Goal: Task Accomplishment & Management: Manage account settings

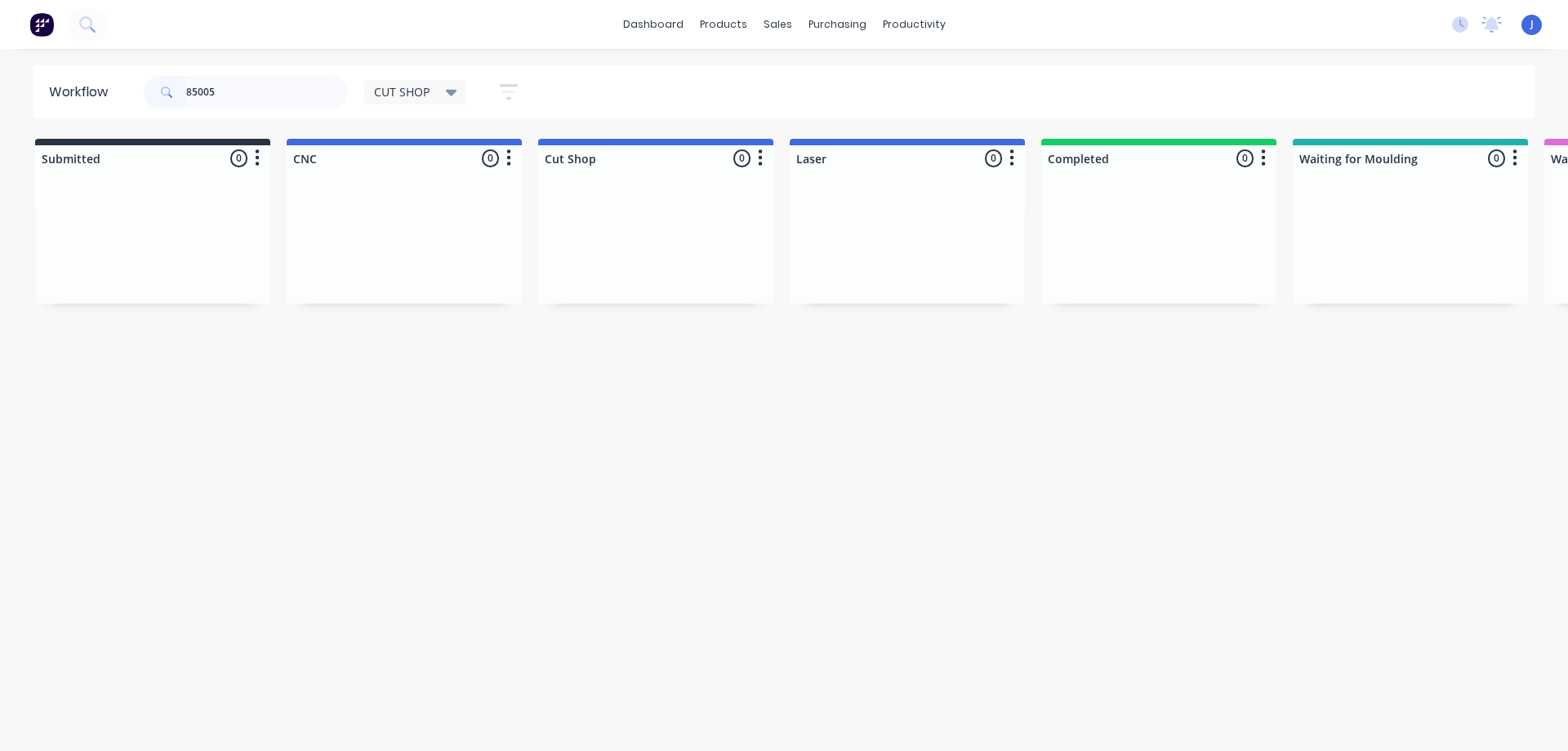
drag, startPoint x: 286, startPoint y: 103, endPoint x: 0, endPoint y: 135, distance: 287.8
click at [0, 135] on div "Workflow 85005 CUT SHOP Save new view None edit CUT SHOP (Default) edit DISPATC…" at bounding box center [784, 392] width 1568 height 653
type input "jen"
click at [391, 104] on div "CUT SHOP Save new view None edit CUT SHOP (Default) edit DISPATCH edit FABRICAT…" at bounding box center [450, 92] width 171 height 32
click at [413, 94] on span "CUT SHOP" at bounding box center [402, 91] width 55 height 17
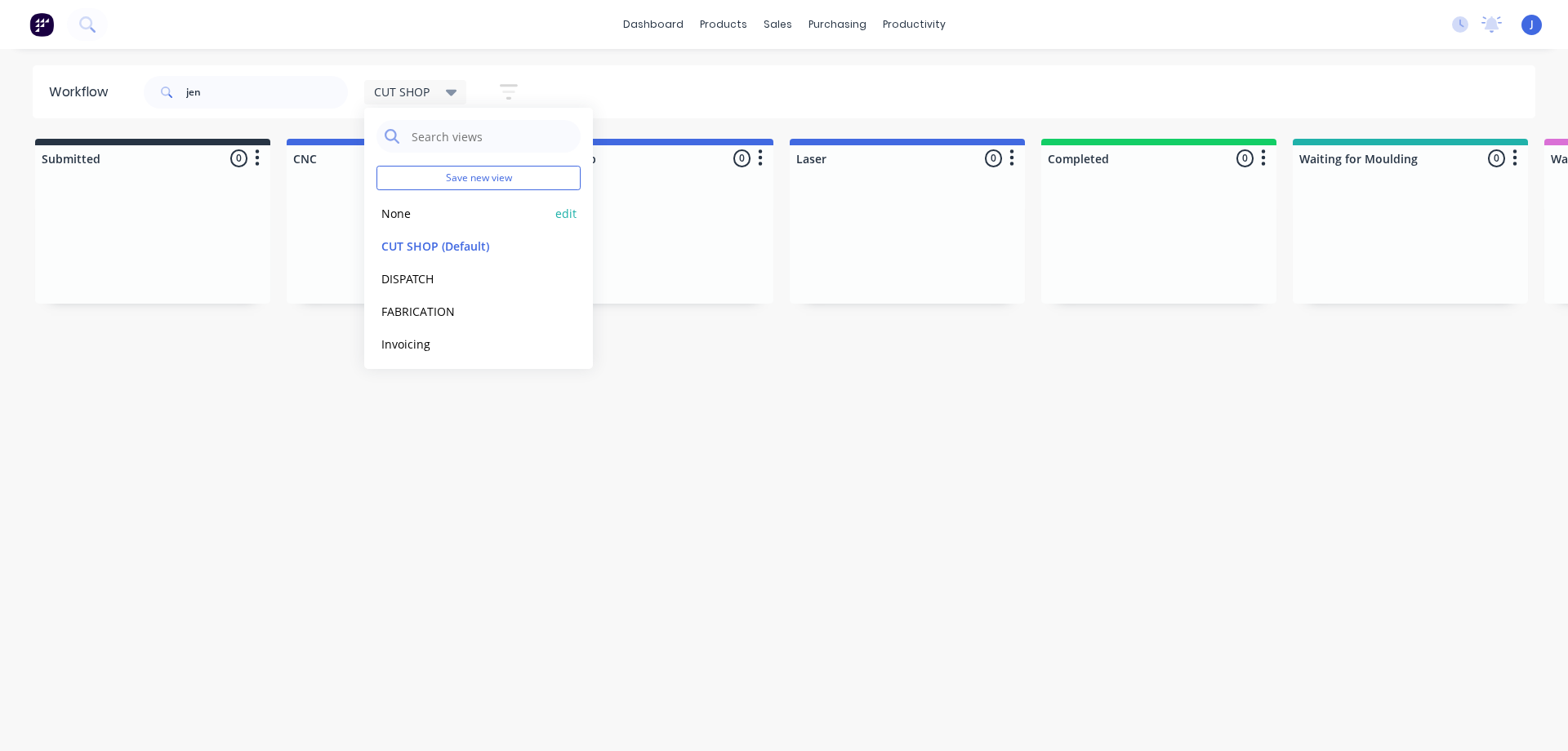
click at [396, 211] on button "None" at bounding box center [463, 213] width 174 height 19
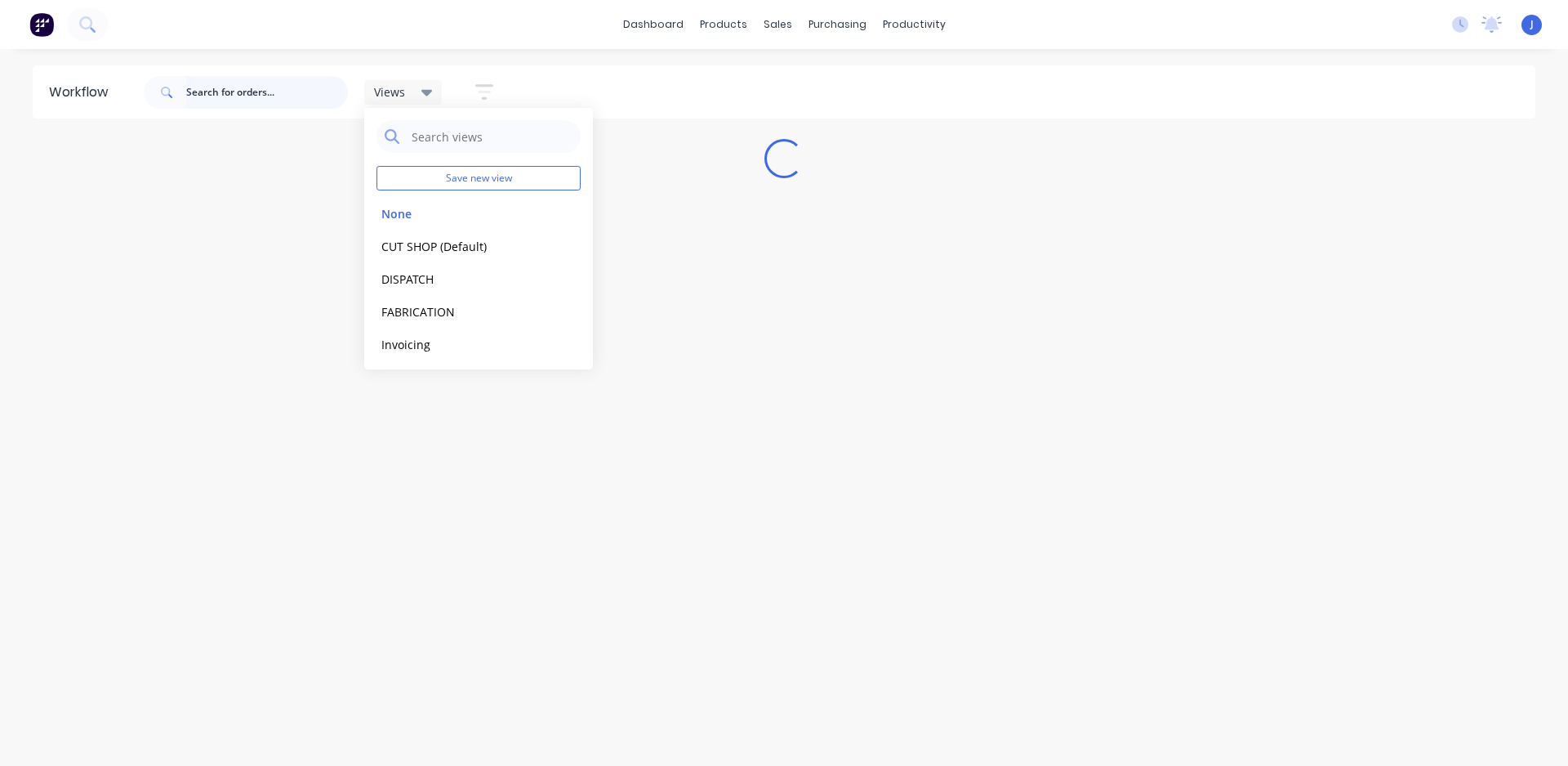
click at [295, 92] on input "text" at bounding box center [267, 92] width 162 height 33
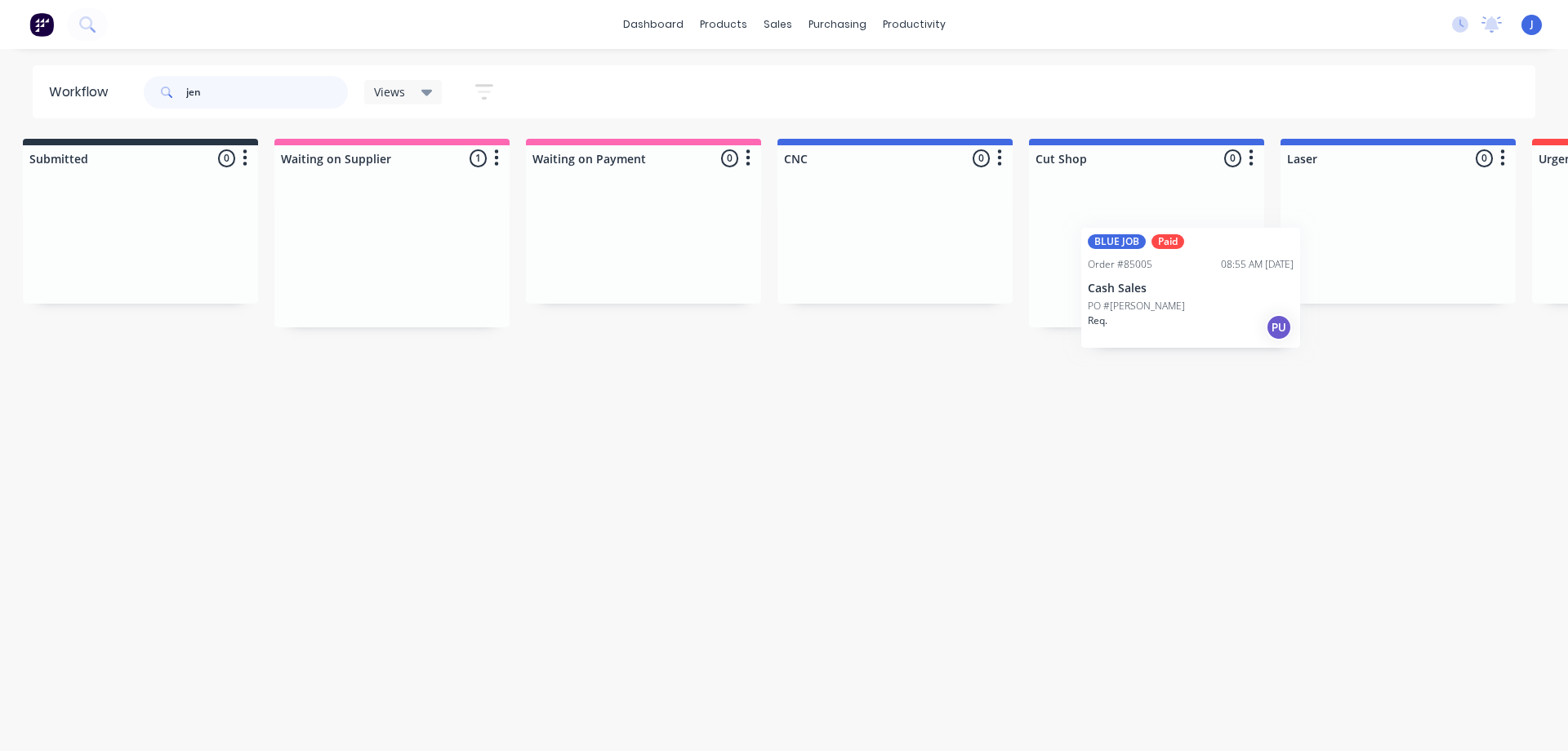
scroll to position [0, 44]
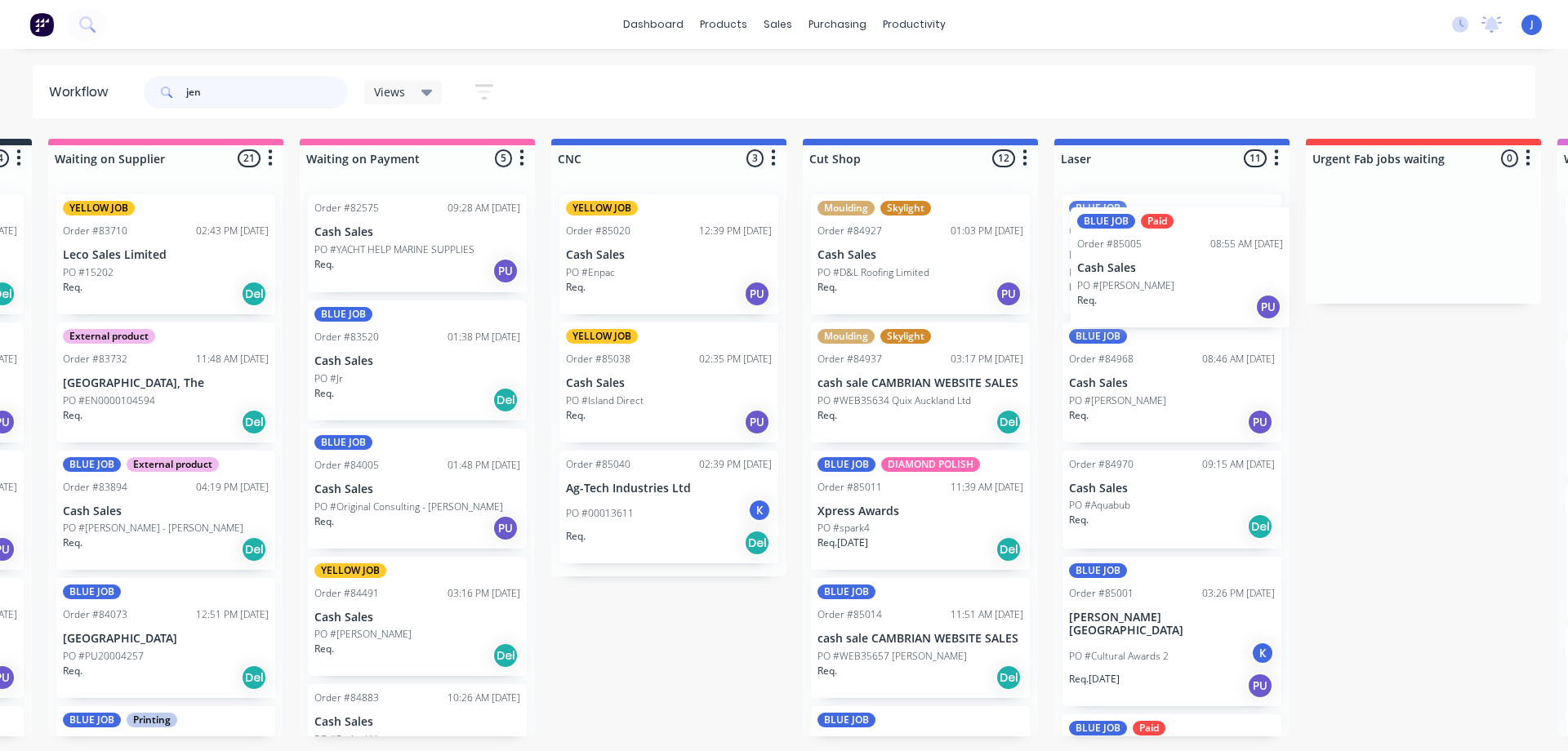
drag, startPoint x: 386, startPoint y: 255, endPoint x: 1147, endPoint y: 258, distance: 761.0
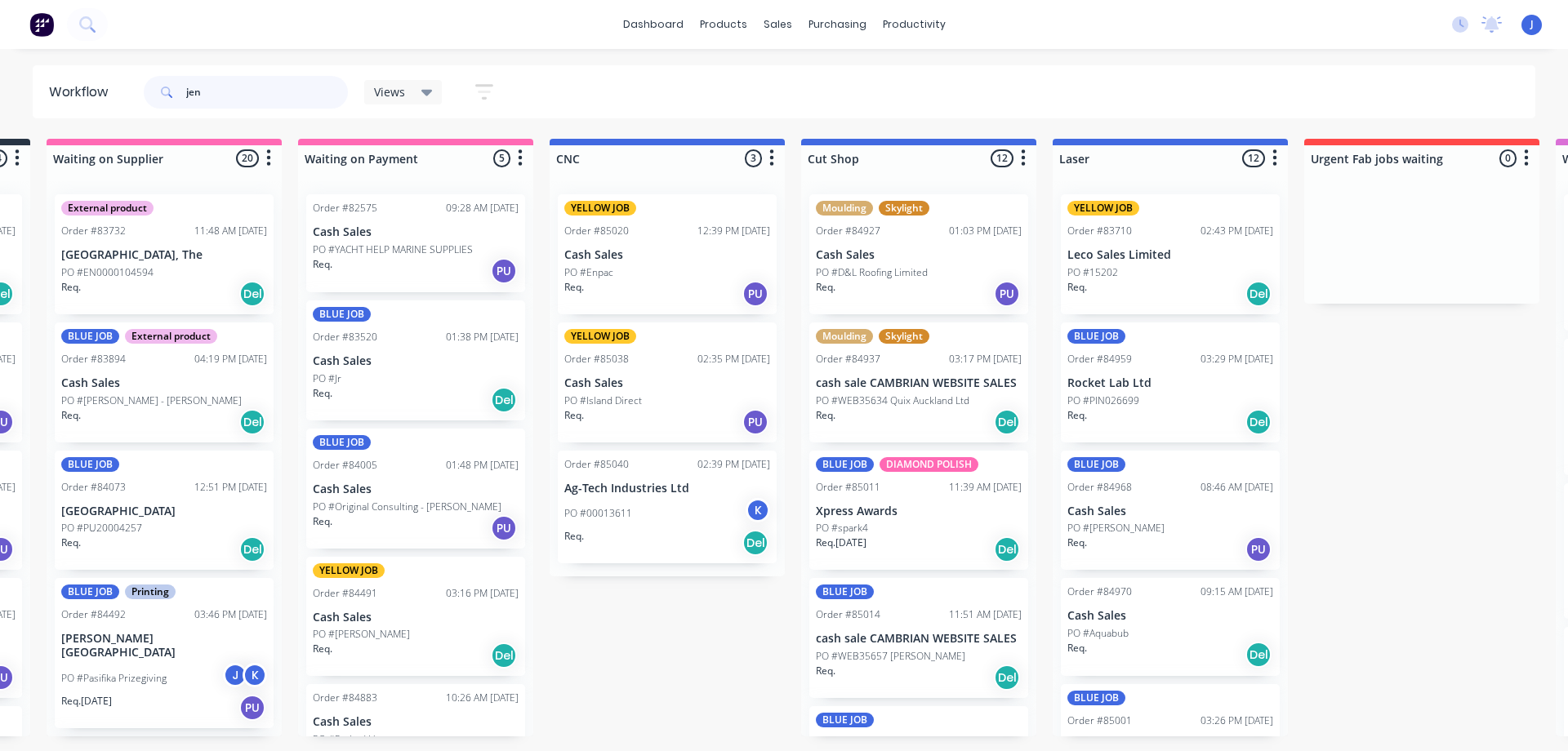
drag, startPoint x: 252, startPoint y: 99, endPoint x: 0, endPoint y: 82, distance: 252.6
click at [6, 95] on div "Workflow jen Views Save new view None edit CUT SHOP (Default) edit DISPATCH edi…" at bounding box center [784, 91] width 1568 height 53
type input "j"
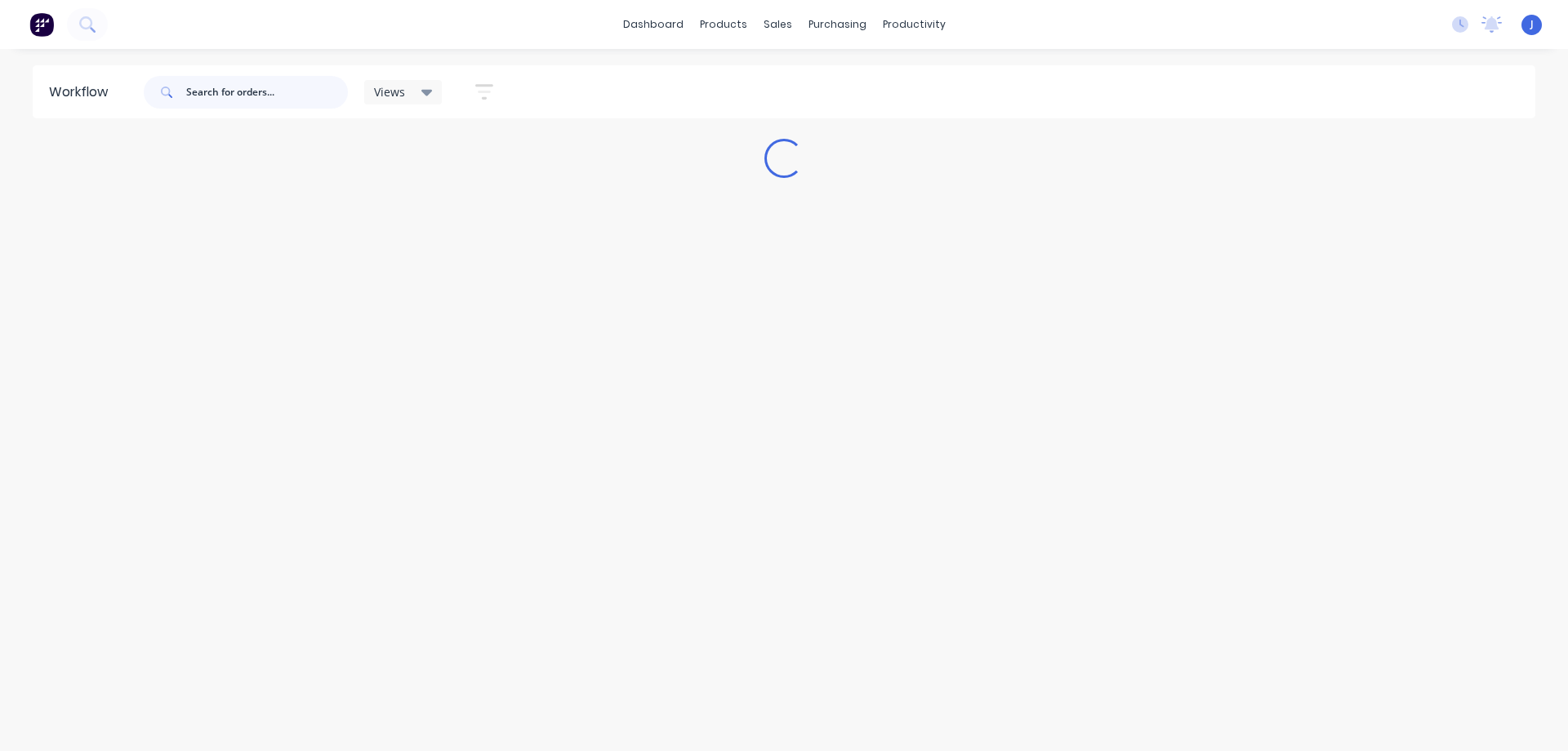
scroll to position [0, 0]
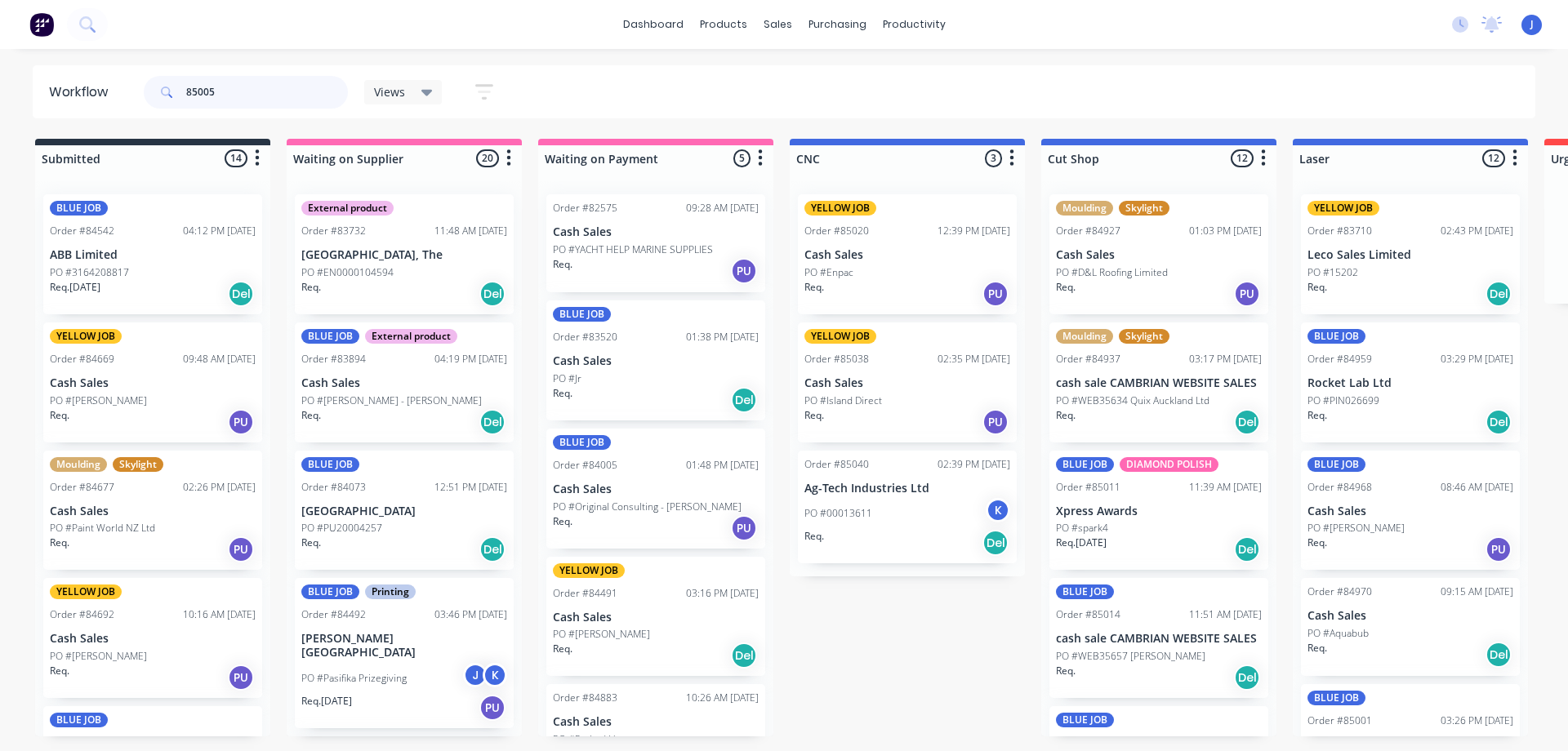
drag, startPoint x: 260, startPoint y: 87, endPoint x: 115, endPoint y: 108, distance: 146.5
click at [115, 108] on header "Workflow 85005 Views Save new view None edit CUT SHOP (Default) edit DISPATCH e…" at bounding box center [784, 91] width 1504 height 53
type input "85005"
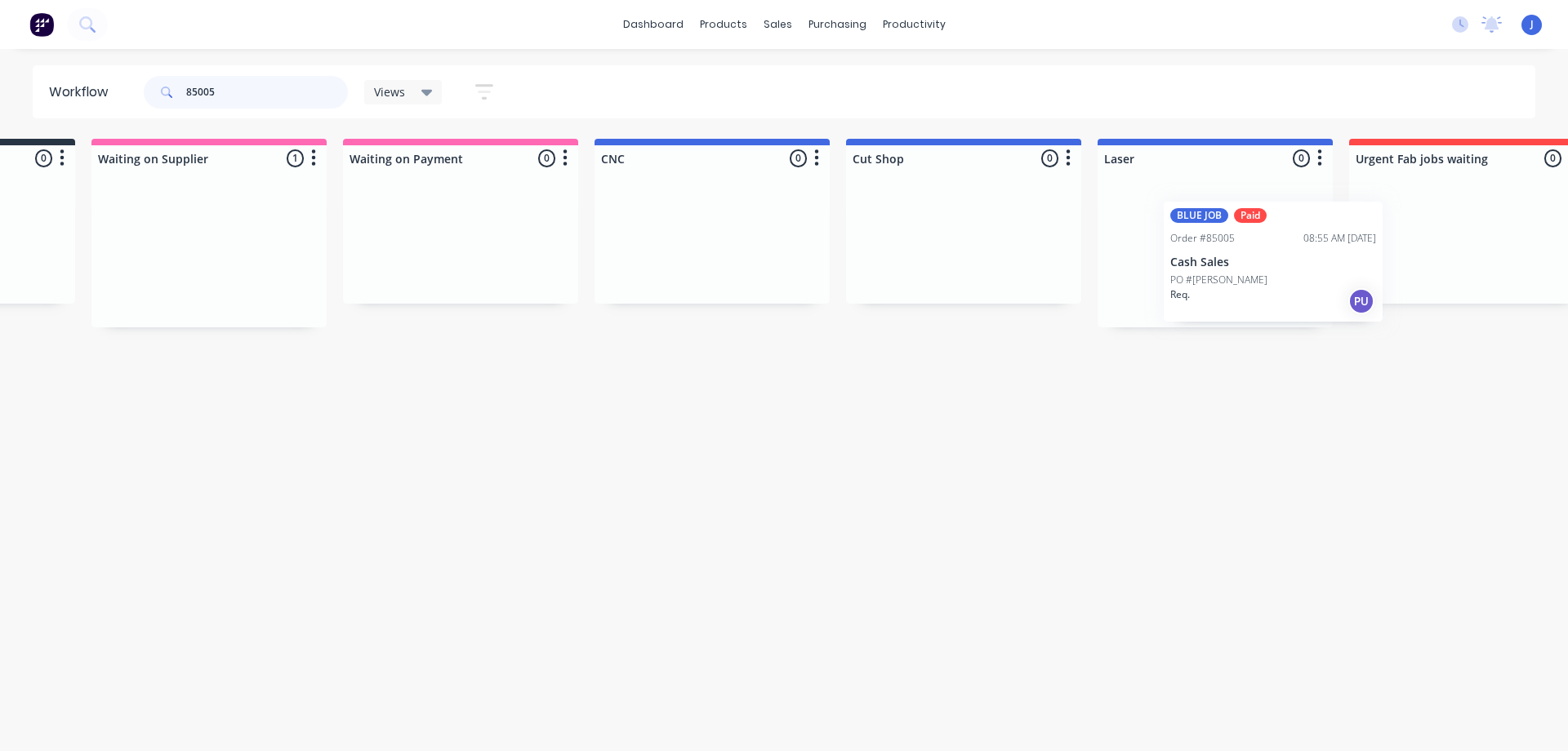
drag, startPoint x: 433, startPoint y: 273, endPoint x: 1288, endPoint y: 271, distance: 855.0
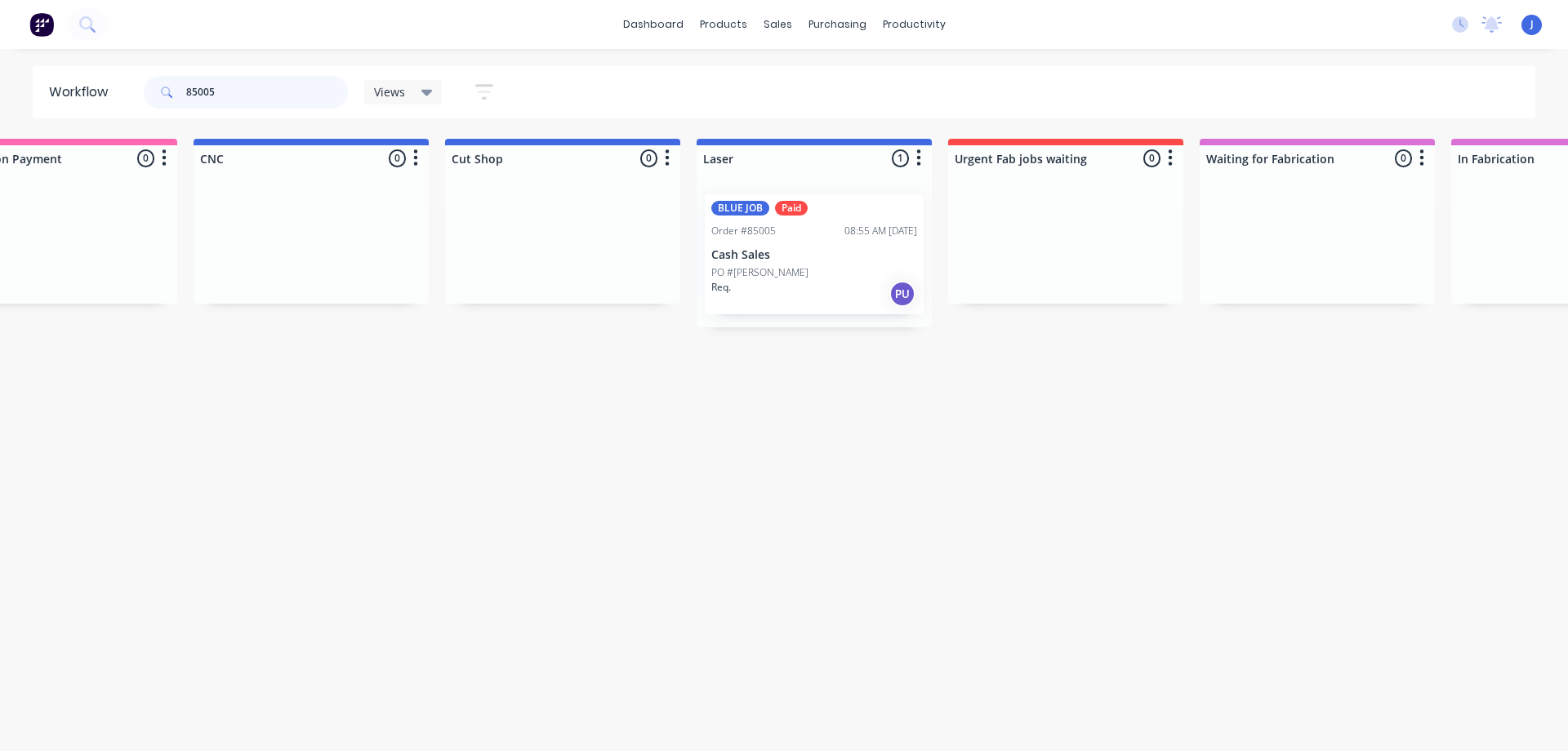
scroll to position [0, 736]
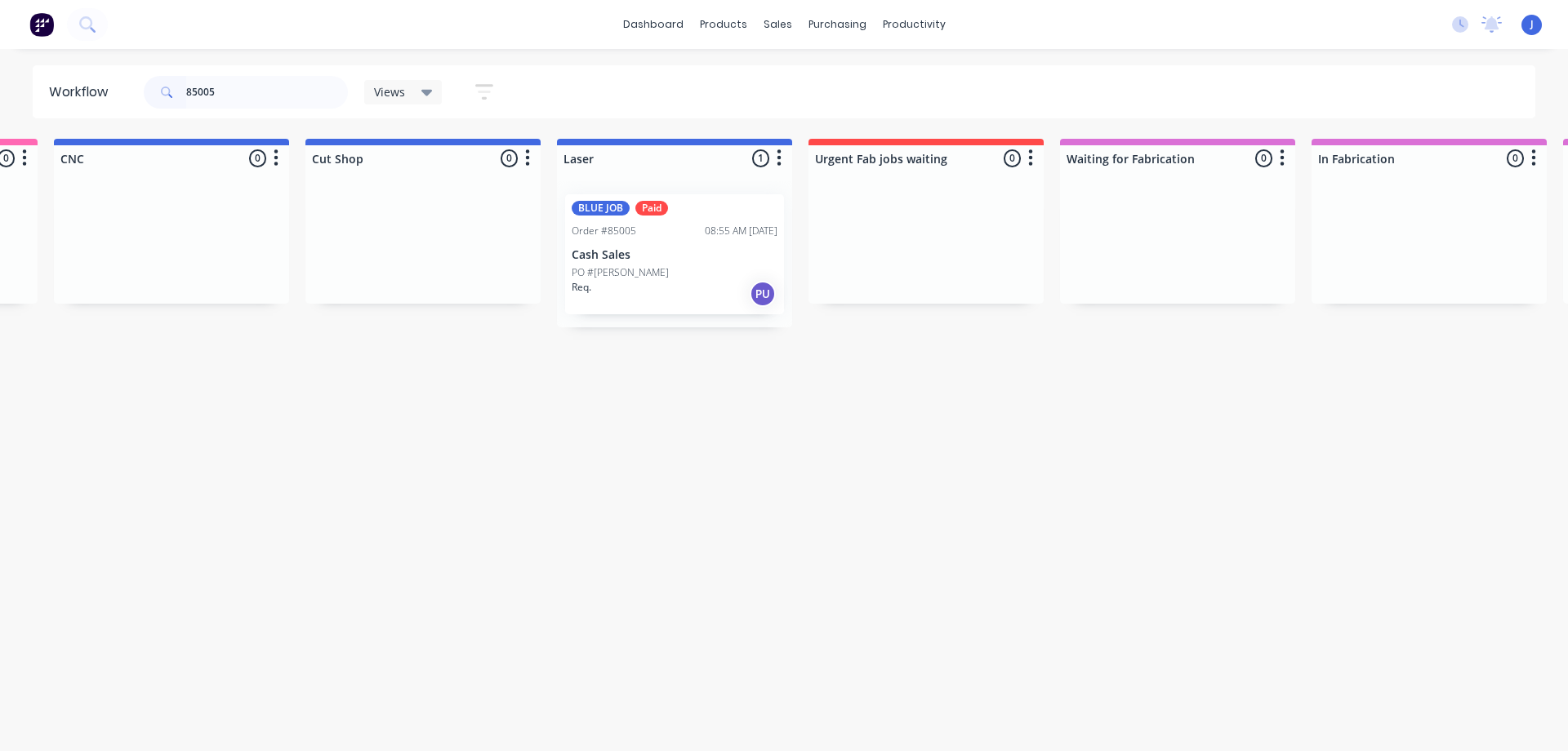
click at [694, 288] on div "Req. PU" at bounding box center [675, 293] width 206 height 28
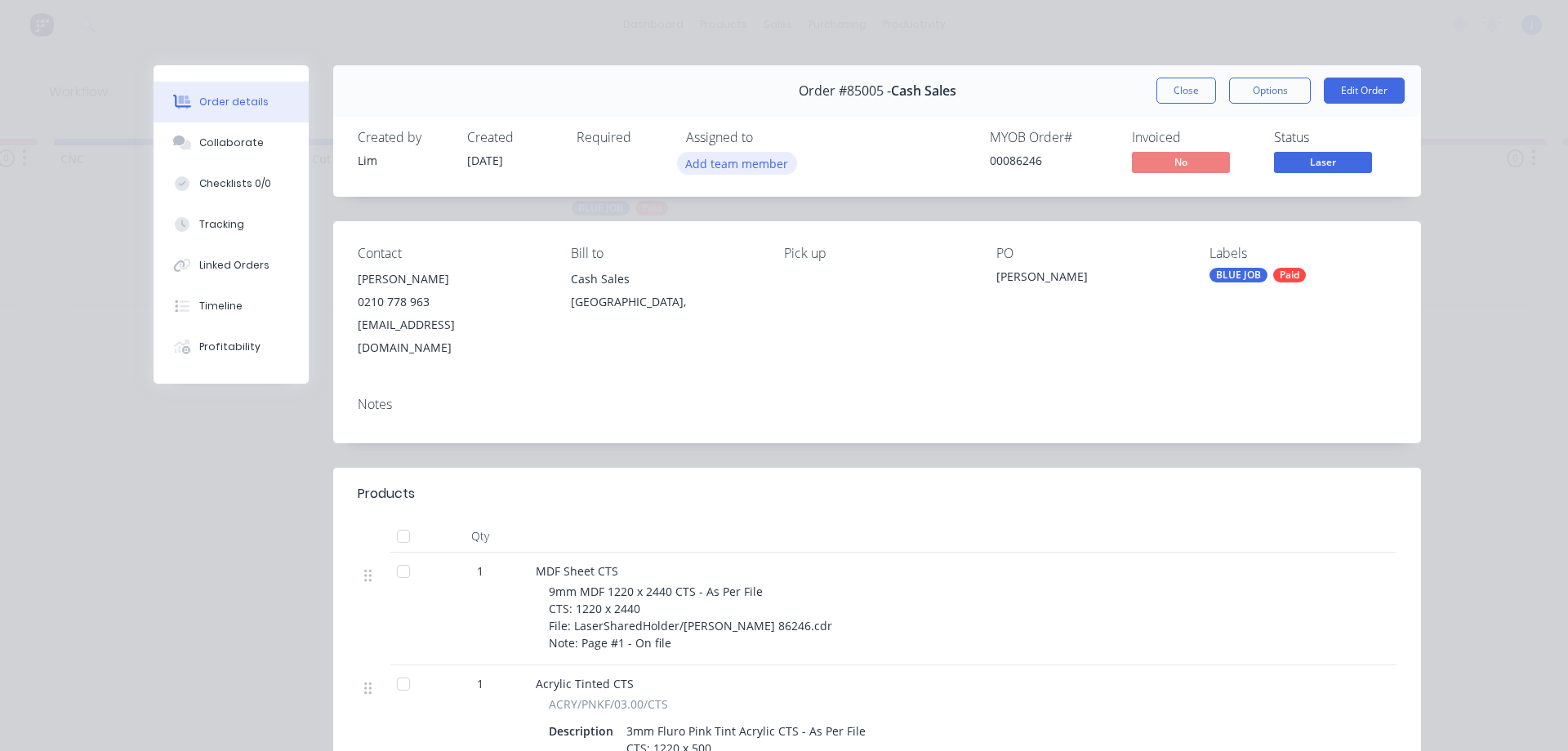
click at [761, 157] on button "Add team member" at bounding box center [737, 162] width 120 height 22
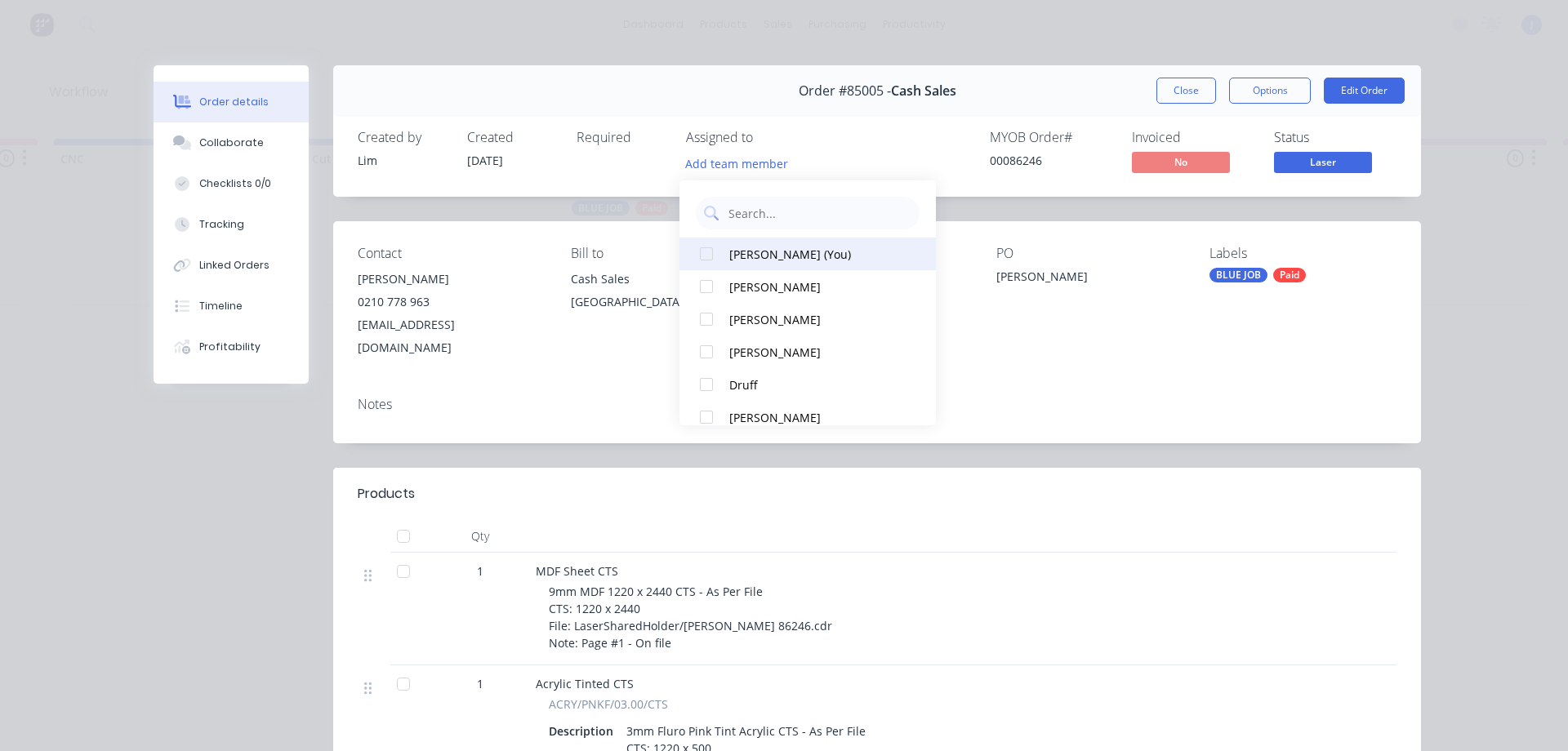
click at [774, 252] on div "[PERSON_NAME] (You)" at bounding box center [815, 254] width 172 height 17
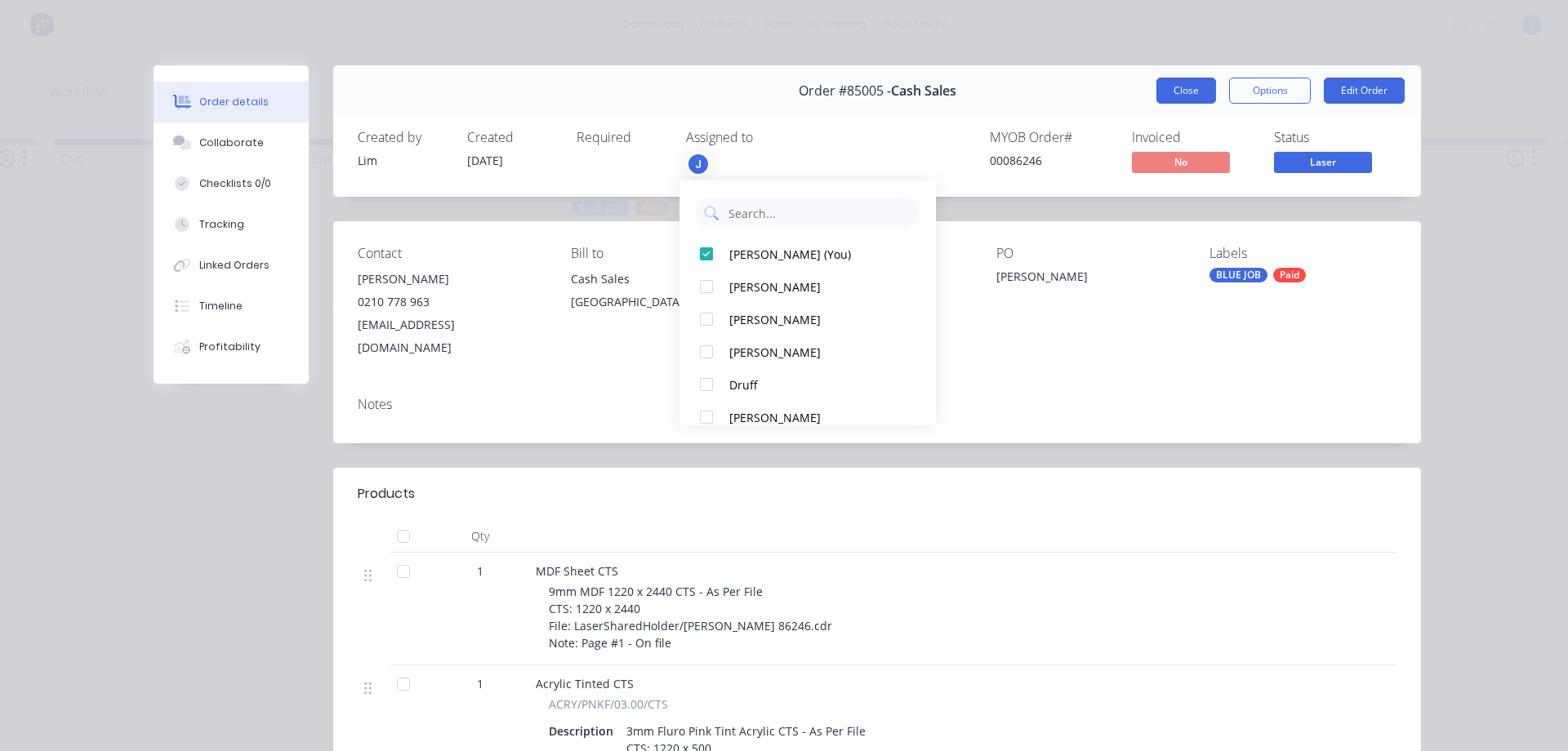
click at [1191, 90] on button "Close" at bounding box center [1186, 90] width 60 height 26
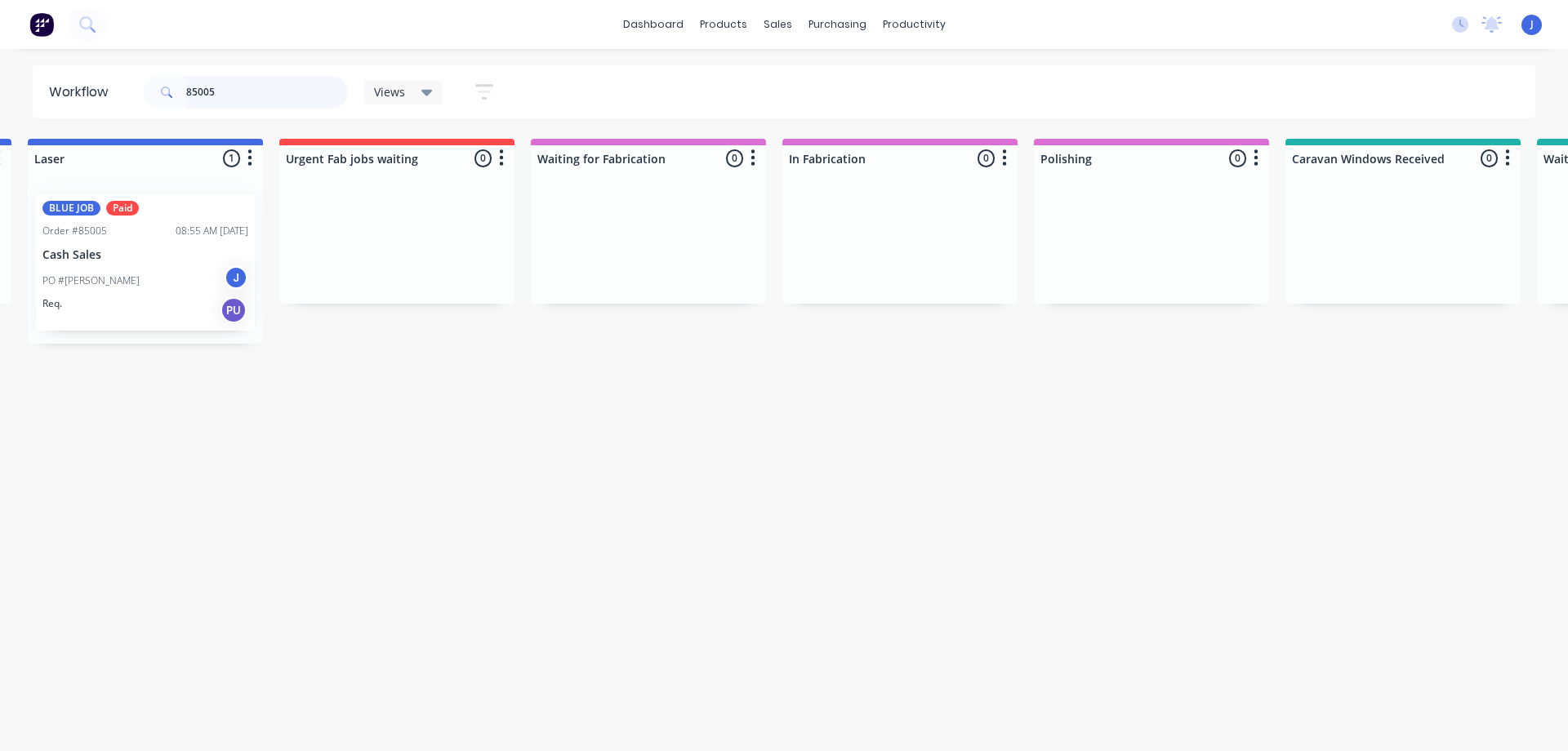
scroll to position [0, 1272]
click at [407, 93] on div "Views" at bounding box center [403, 92] width 59 height 14
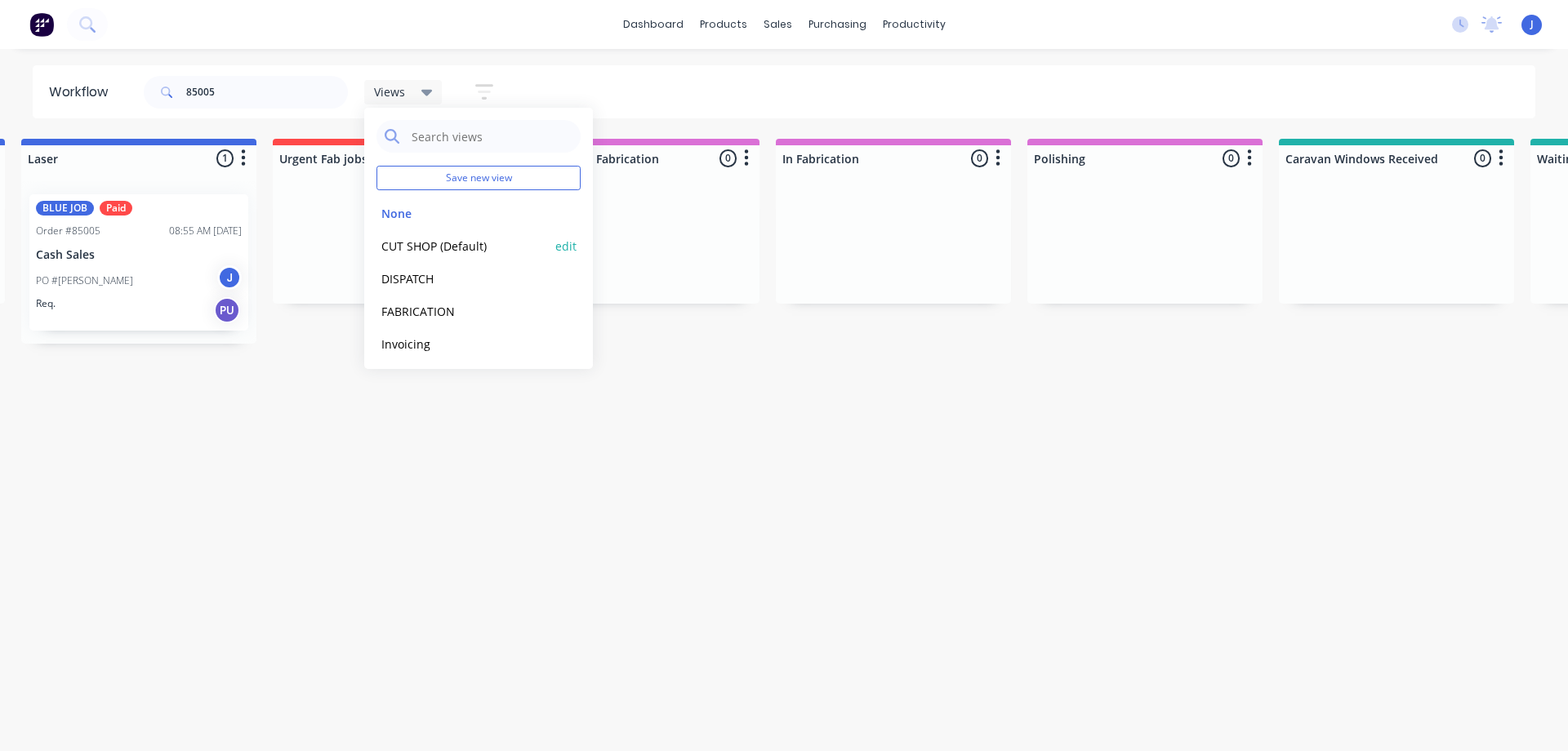
click at [429, 245] on button "CUT SHOP (Default)" at bounding box center [463, 245] width 174 height 19
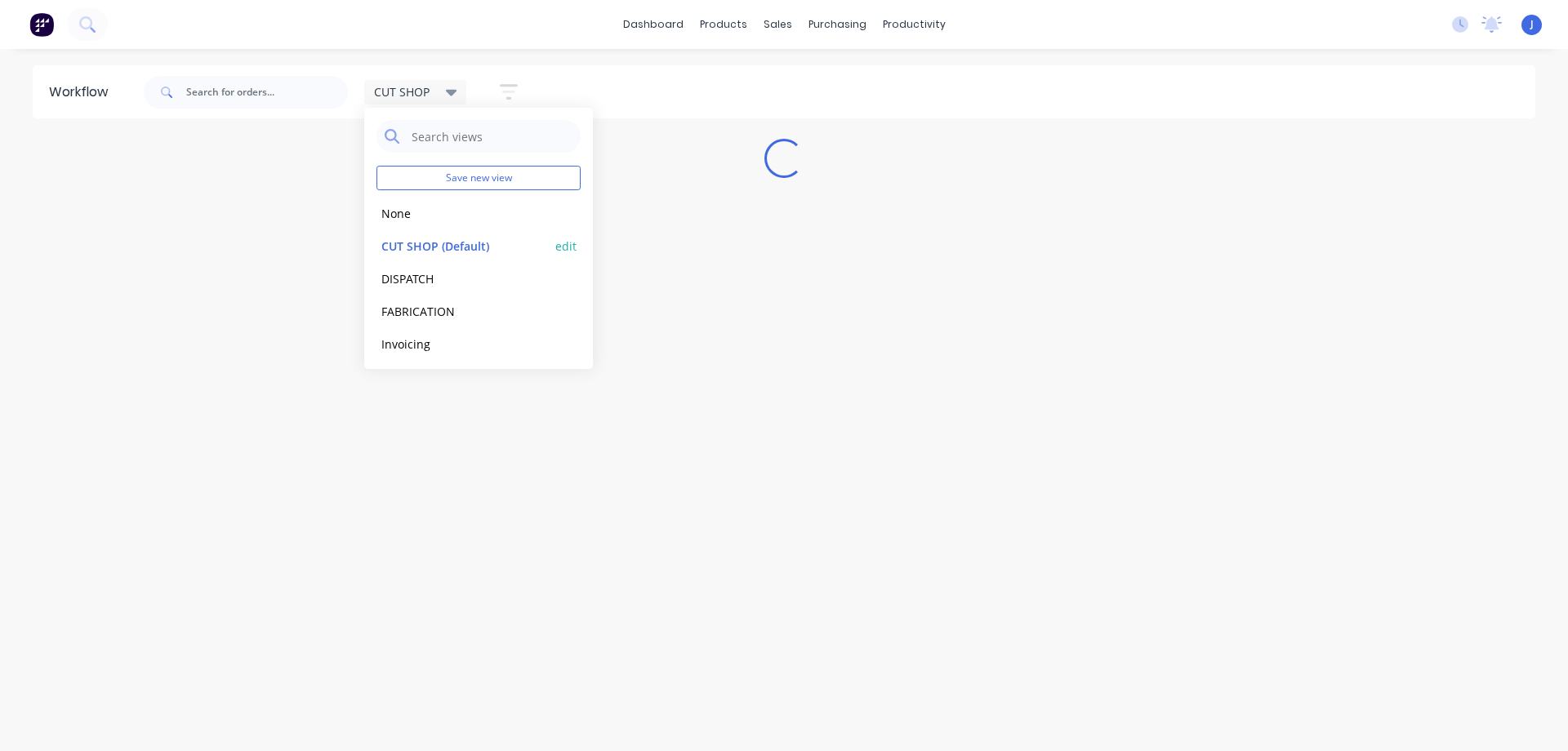
scroll to position [0, 0]
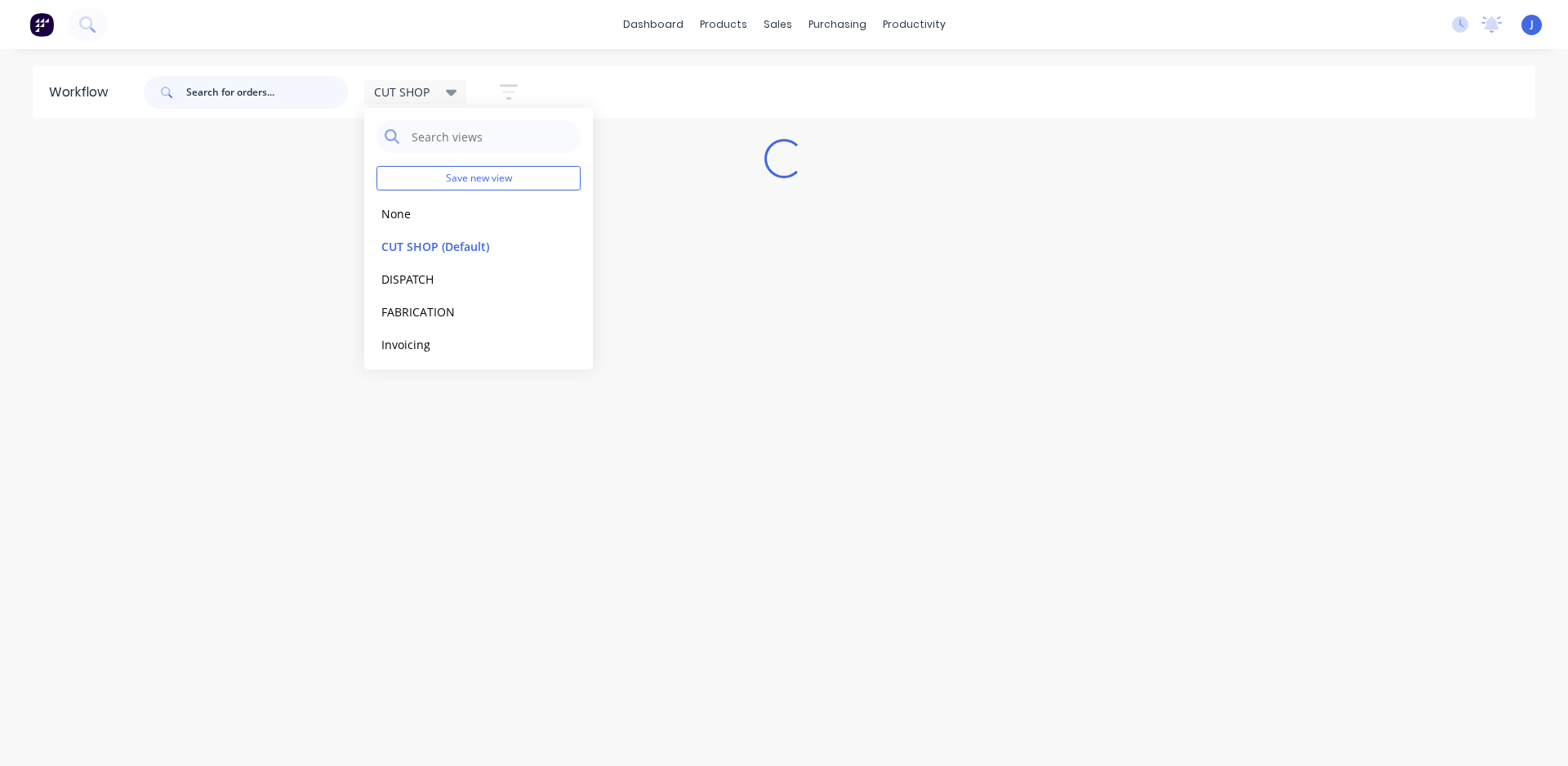
click at [269, 85] on input "text" at bounding box center [267, 92] width 162 height 33
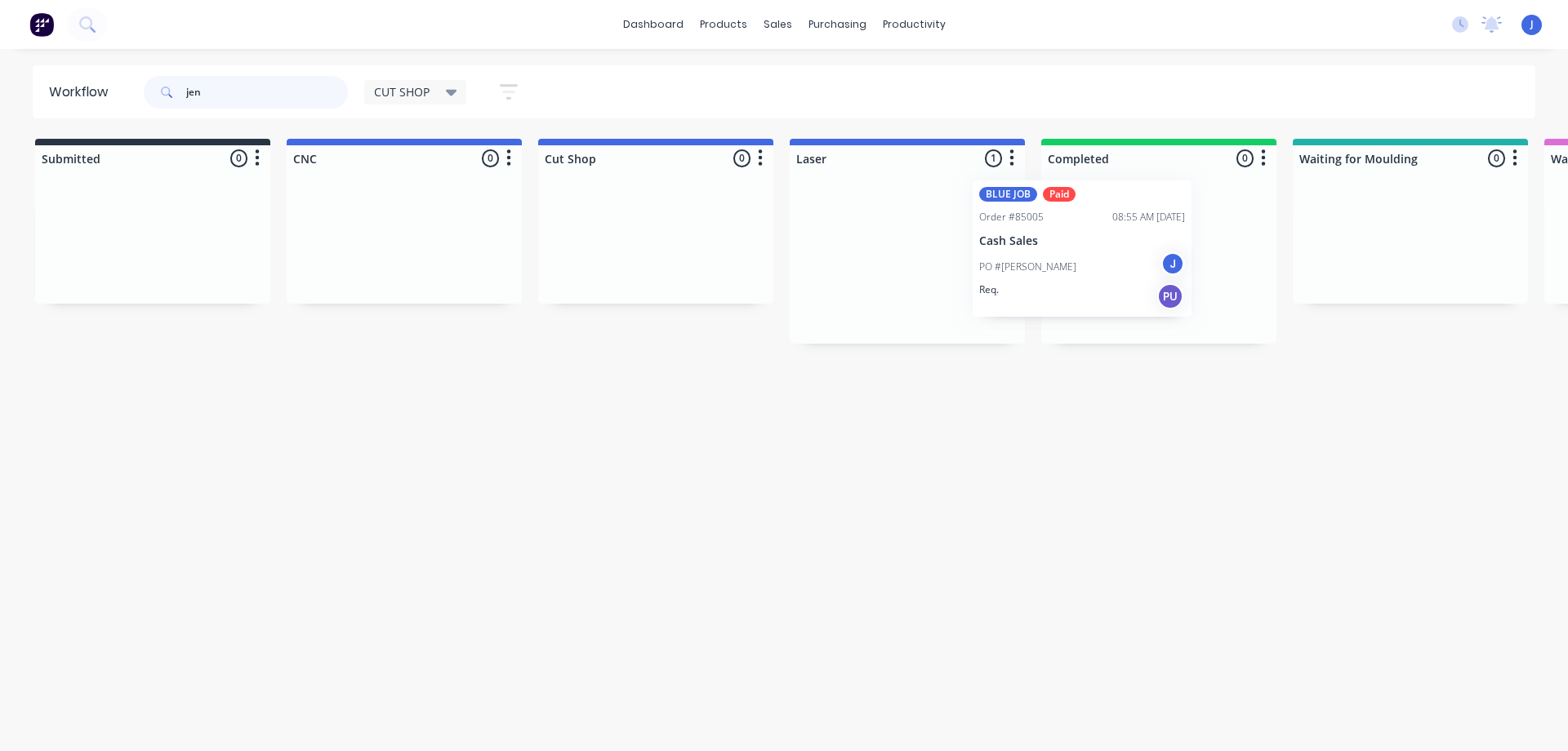
drag, startPoint x: 948, startPoint y: 281, endPoint x: 1158, endPoint y: 268, distance: 210.4
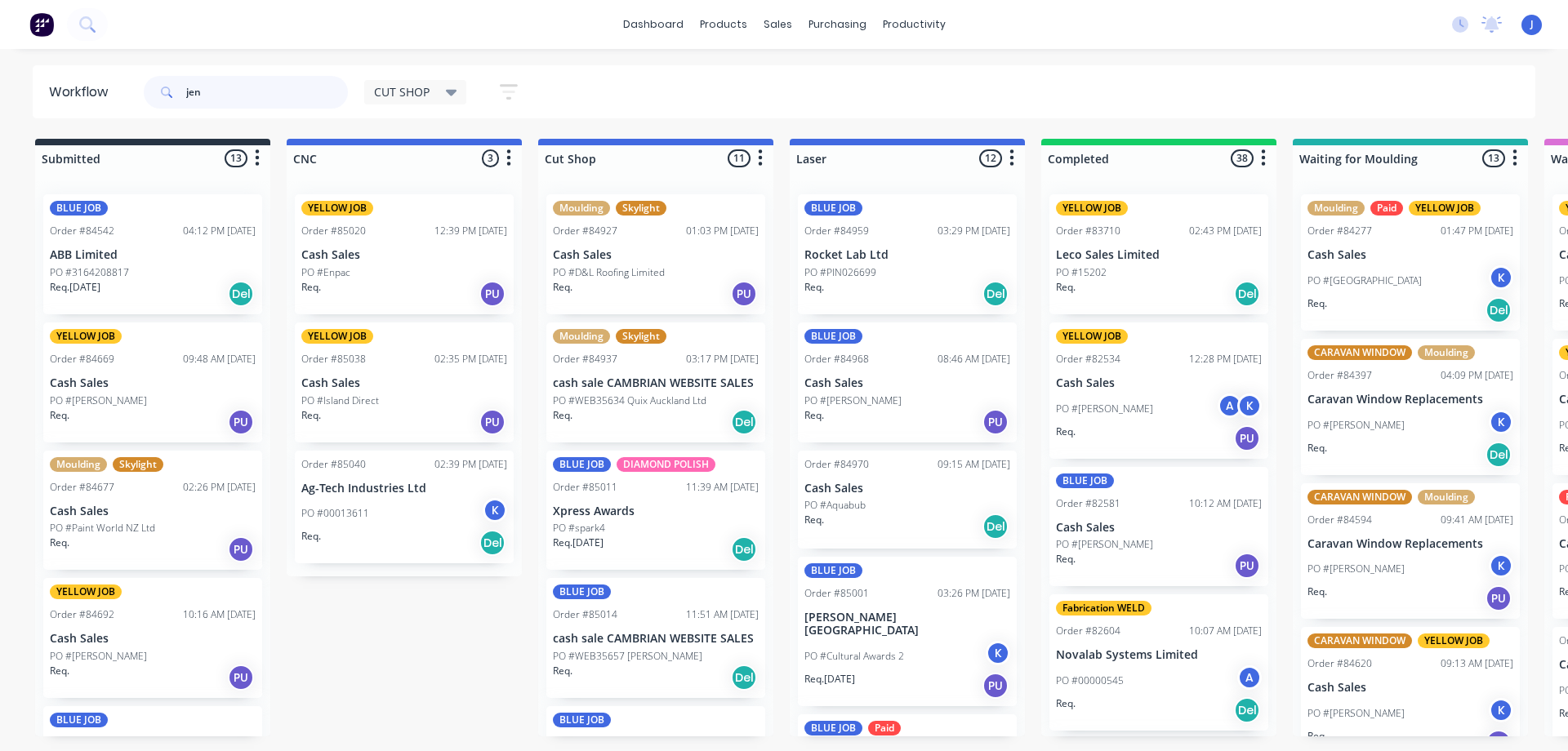
drag, startPoint x: 275, startPoint y: 92, endPoint x: 215, endPoint y: 102, distance: 60.8
click at [215, 102] on input "jen" at bounding box center [267, 92] width 162 height 33
type input "j"
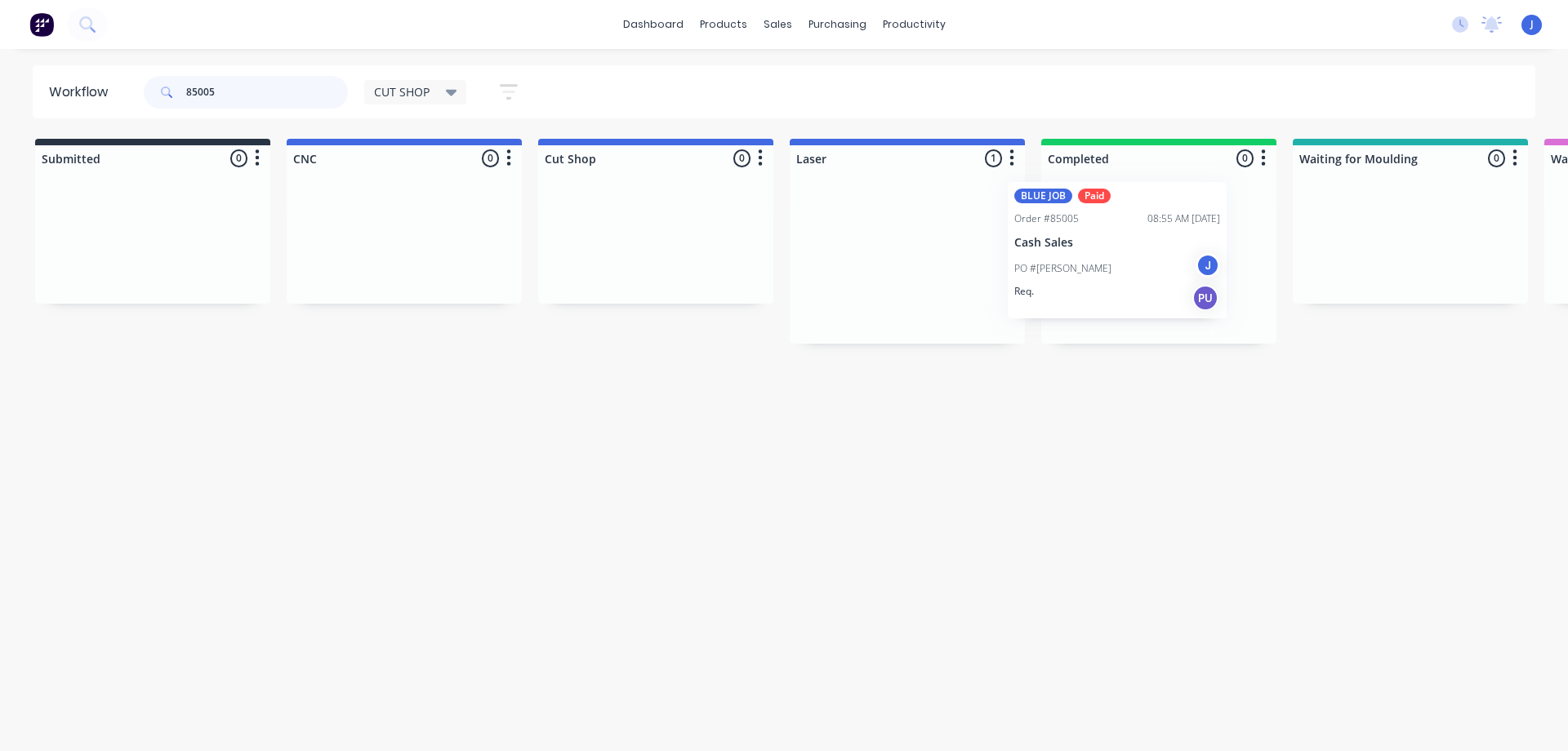
drag, startPoint x: 1063, startPoint y: 269, endPoint x: 1124, endPoint y: 264, distance: 61.2
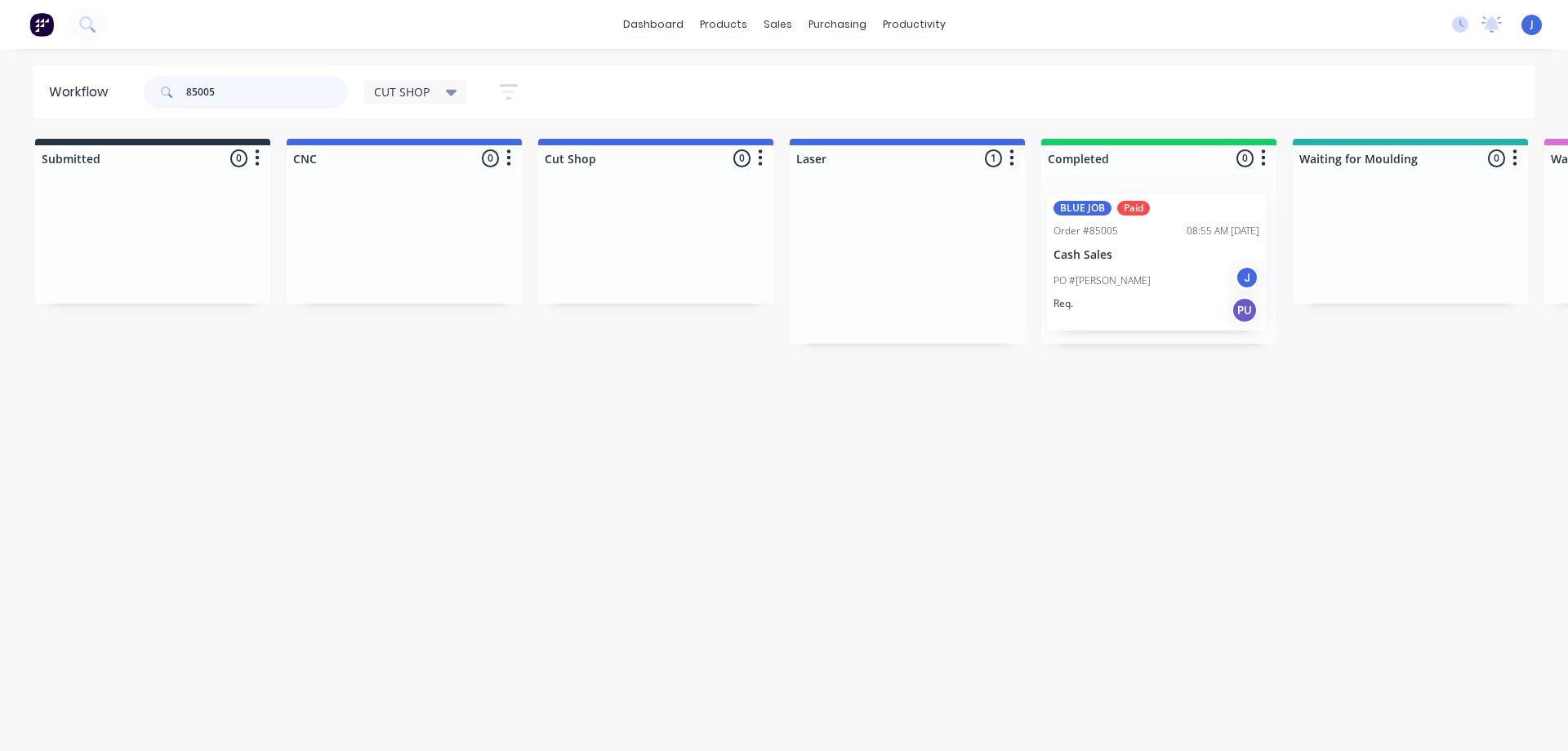
scroll to position [0, 3]
drag, startPoint x: 272, startPoint y: 89, endPoint x: 80, endPoint y: 119, distance: 194.3
click at [80, 119] on div "Workflow 85005 CUT SHOP Save new view None edit CUT SHOP (Default) edit DISPATC…" at bounding box center [781, 392] width 1568 height 653
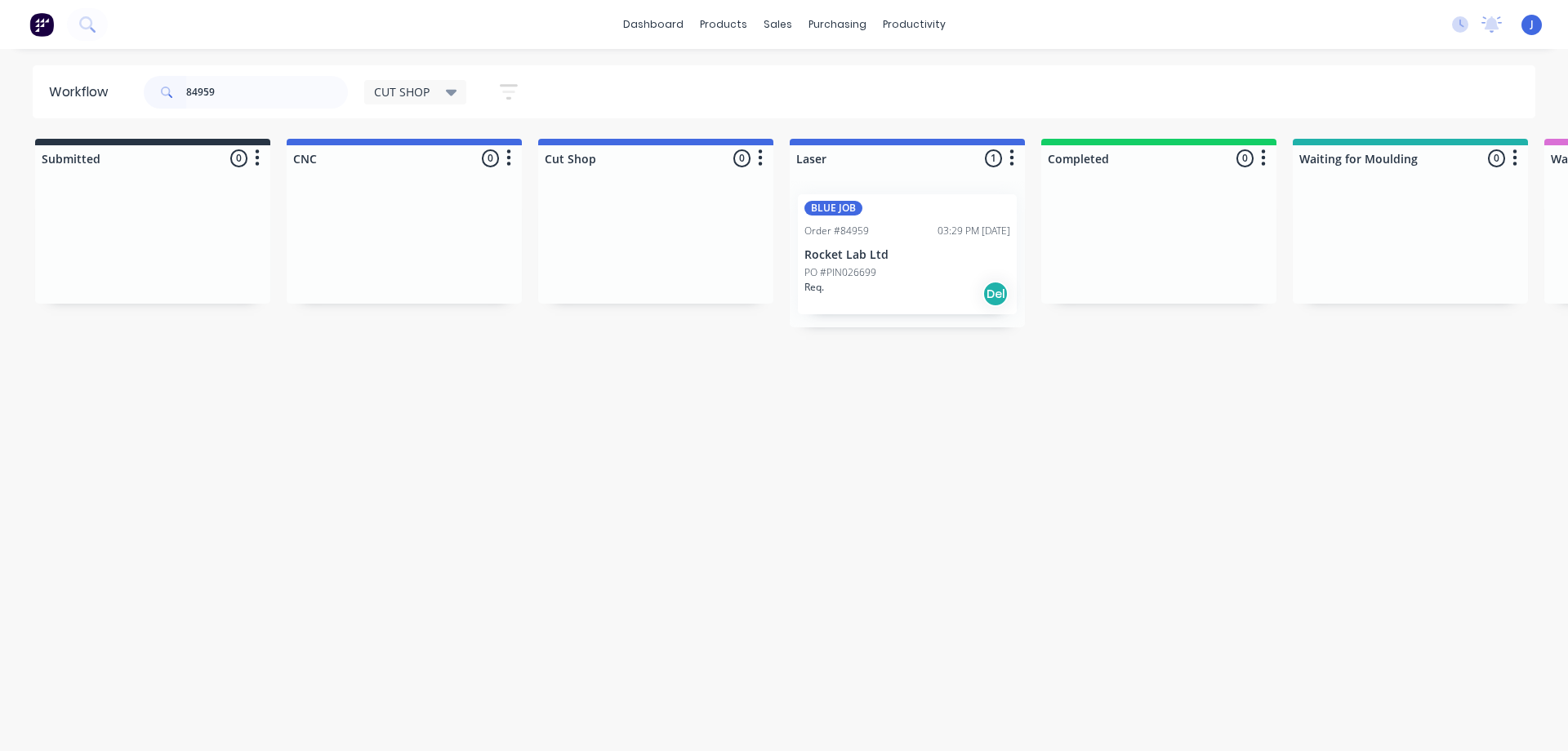
click at [895, 277] on div "PO #PIN026699" at bounding box center [908, 272] width 206 height 14
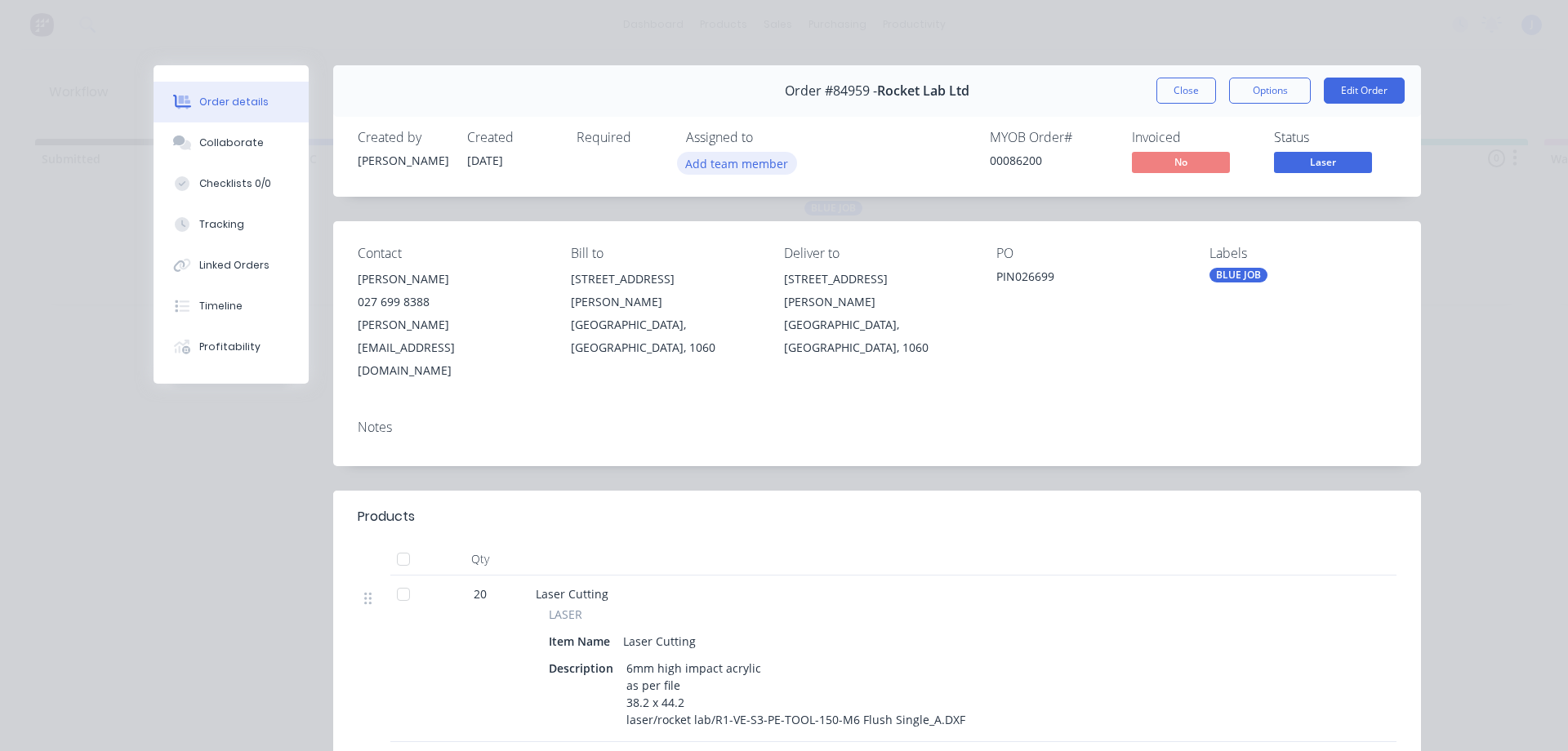
click at [741, 161] on button "Add team member" at bounding box center [737, 162] width 120 height 22
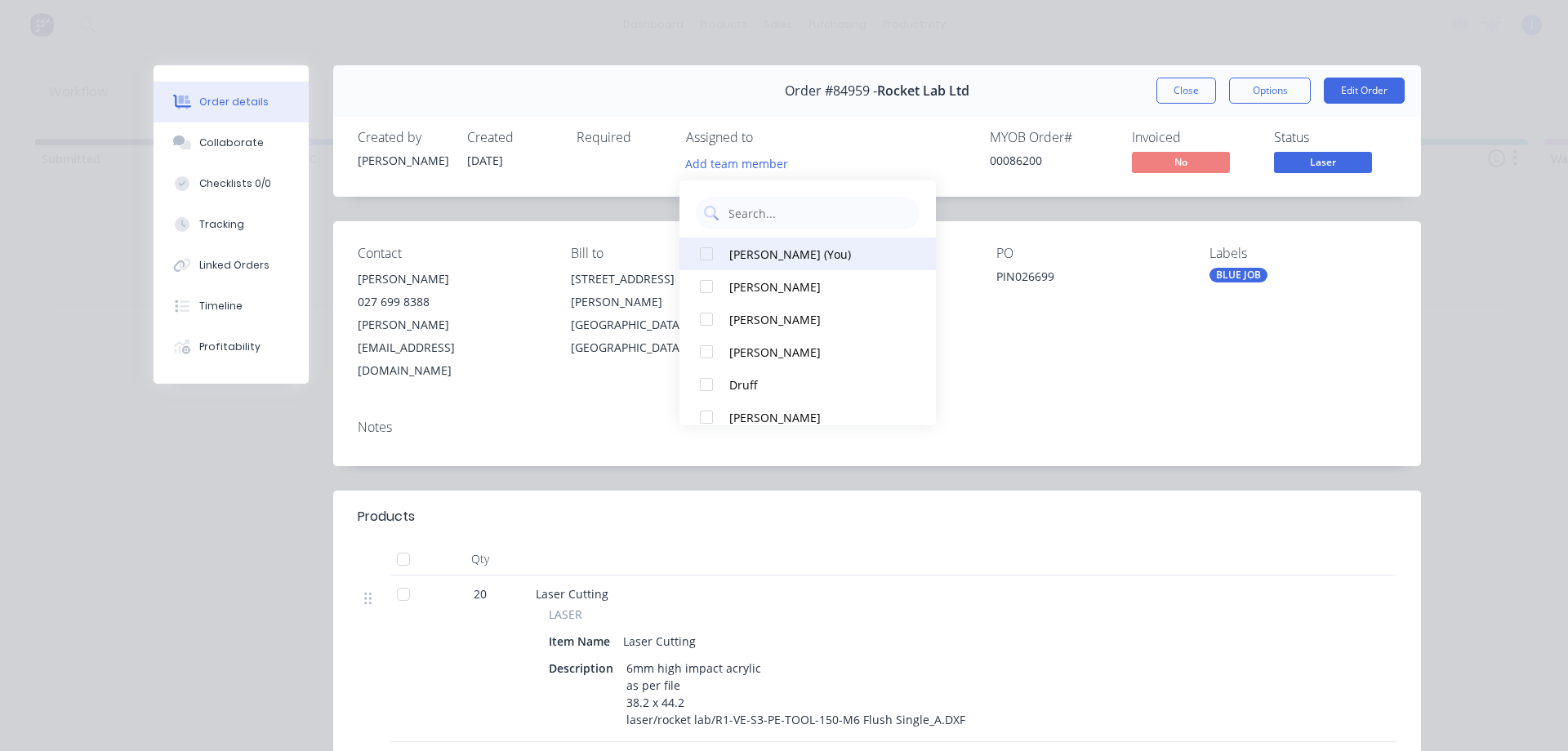
click at [769, 252] on div "[PERSON_NAME] (You)" at bounding box center [815, 254] width 172 height 17
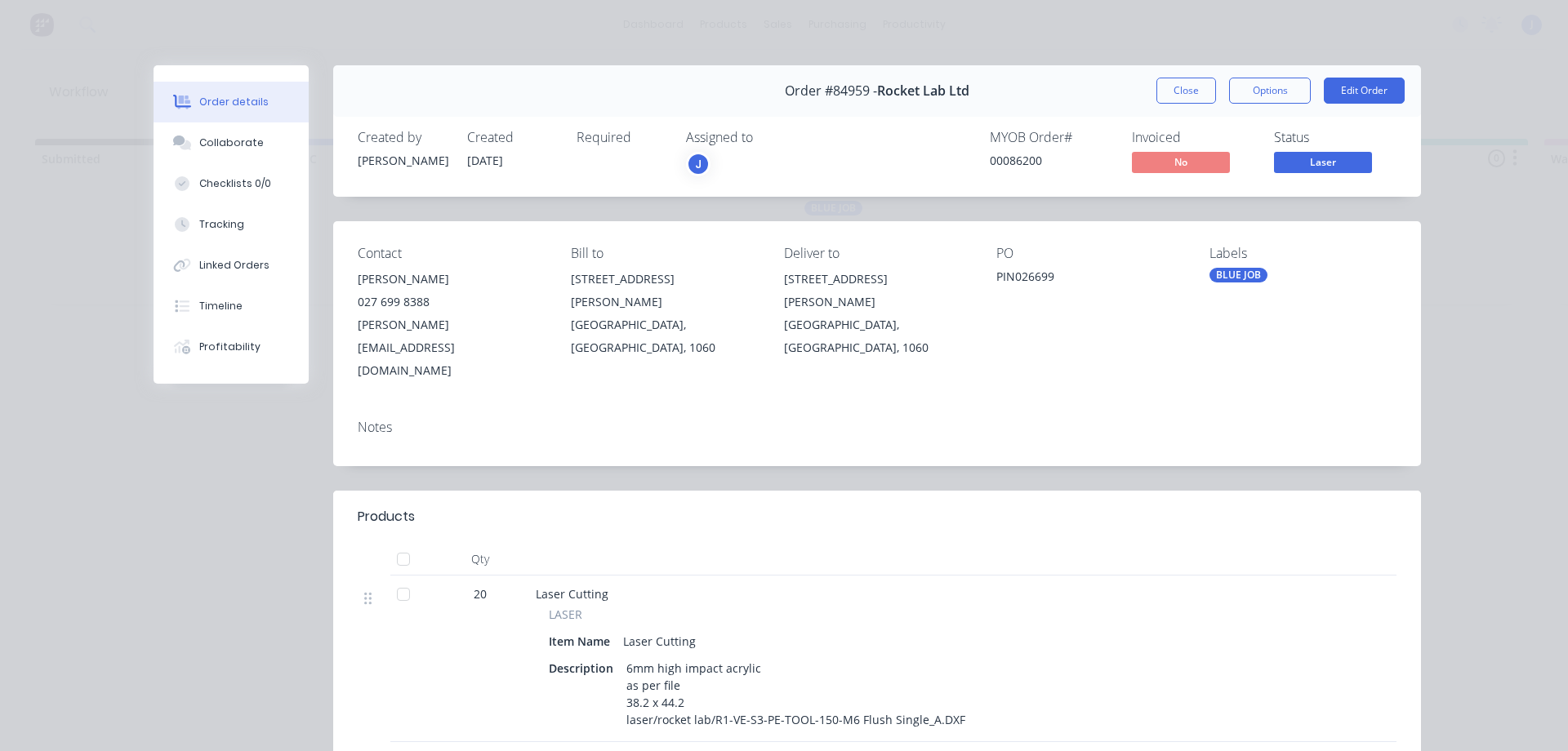
click at [1195, 95] on button "Close" at bounding box center [1186, 90] width 60 height 26
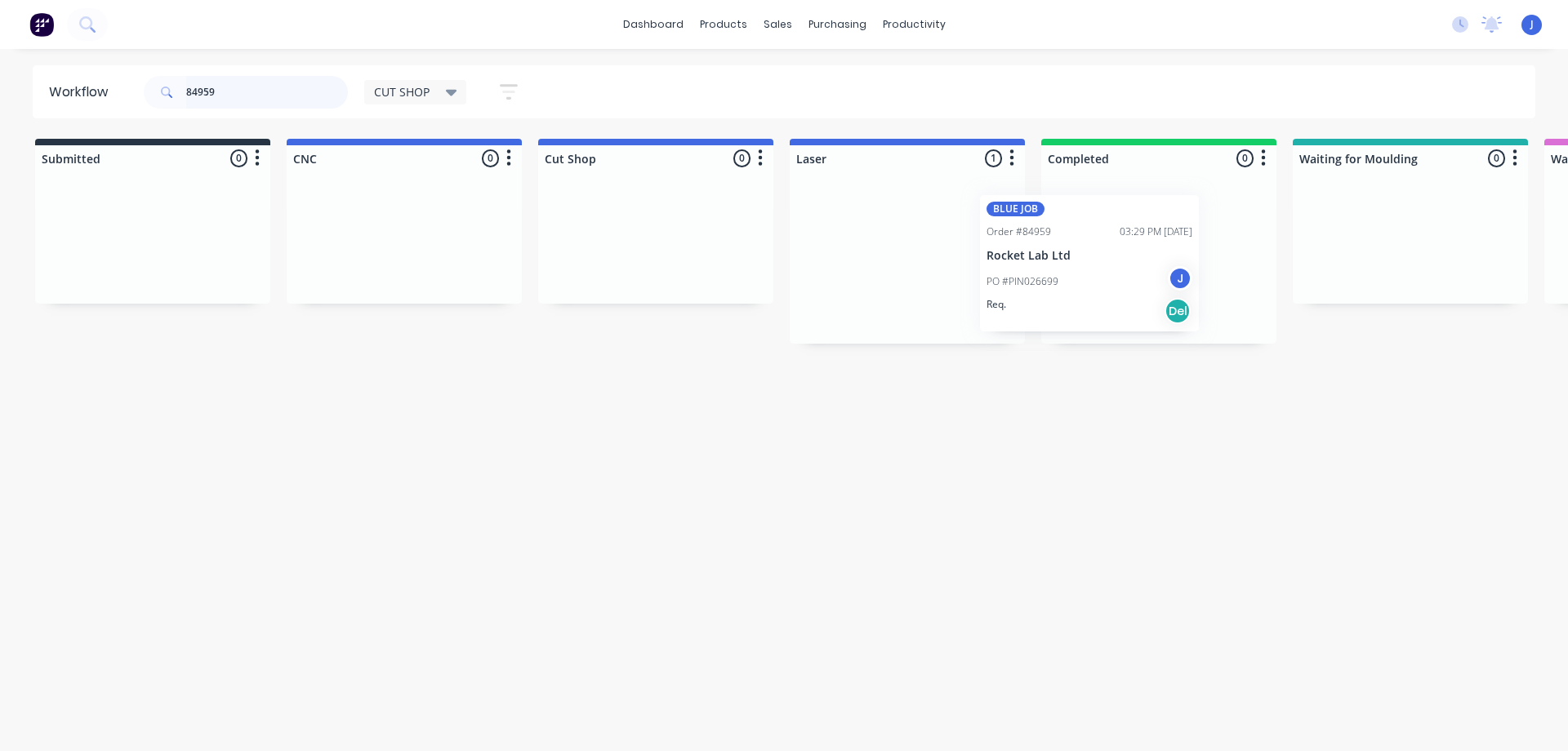
drag, startPoint x: 989, startPoint y: 252, endPoint x: 1152, endPoint y: 243, distance: 163.2
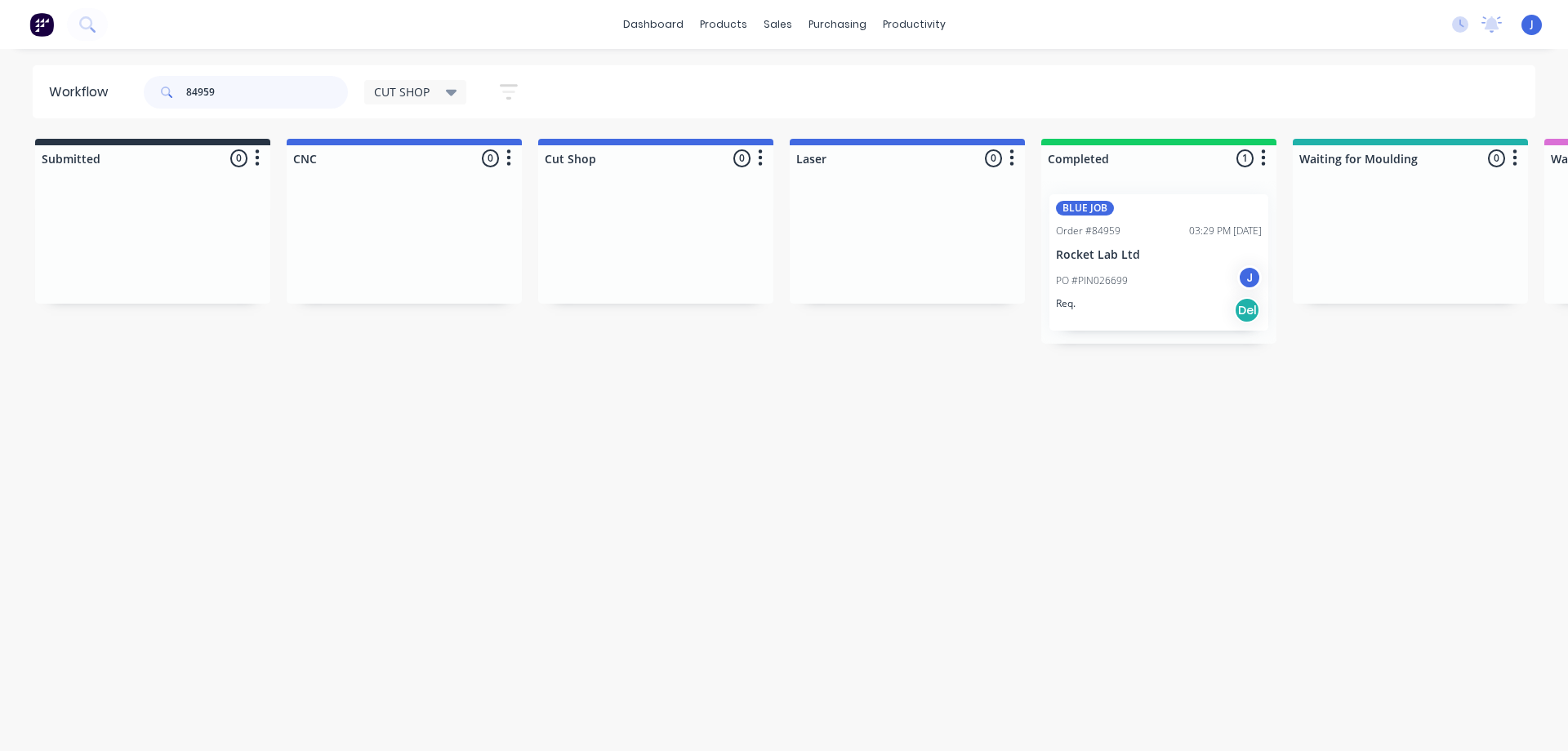
drag, startPoint x: 263, startPoint y: 85, endPoint x: 131, endPoint y: 92, distance: 132.2
click at [131, 92] on header "Workflow 84959 CUT SHOP Save new view None edit CUT SHOP (Default) edit DISPATC…" at bounding box center [784, 91] width 1504 height 53
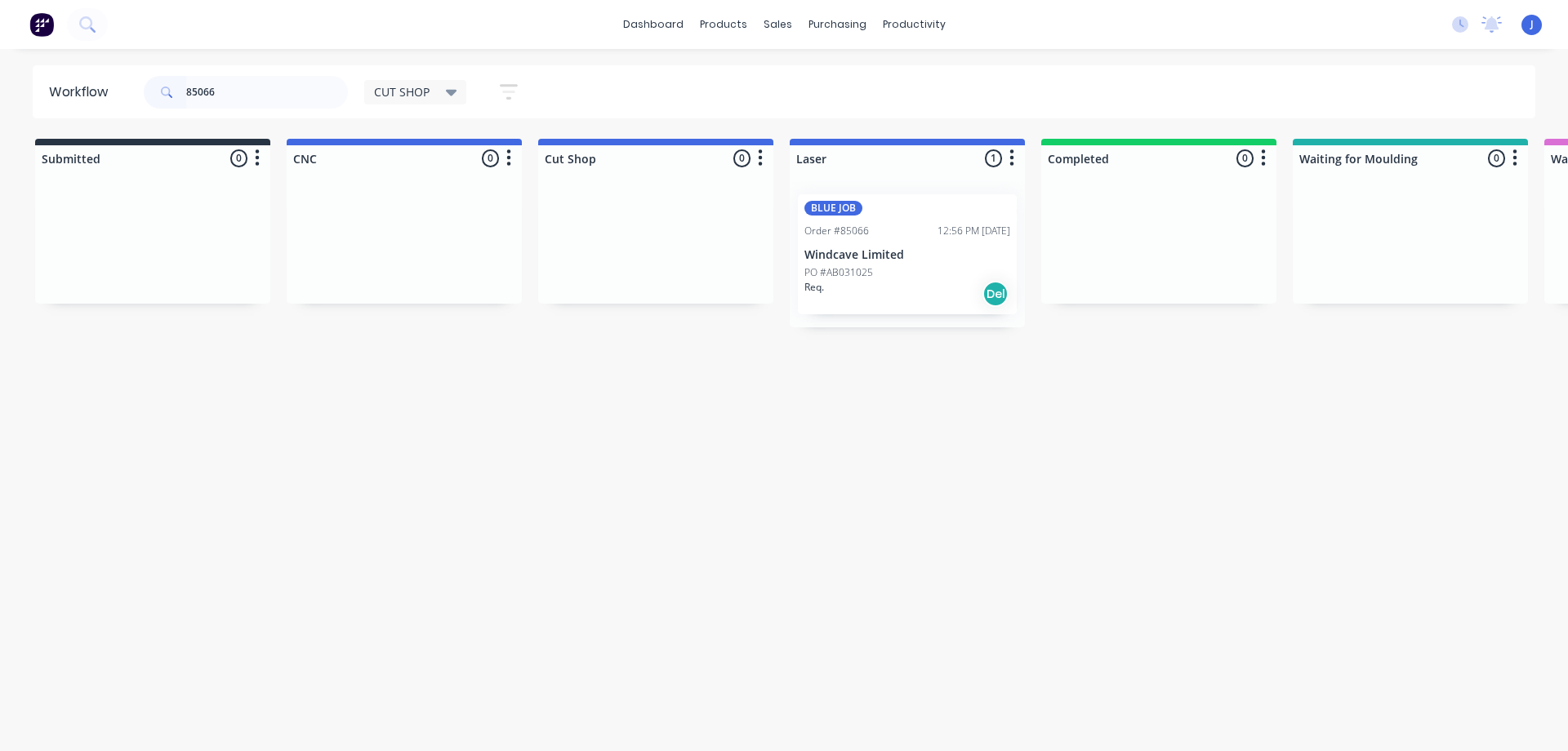
click at [896, 255] on p "Windcave Limited" at bounding box center [908, 255] width 206 height 14
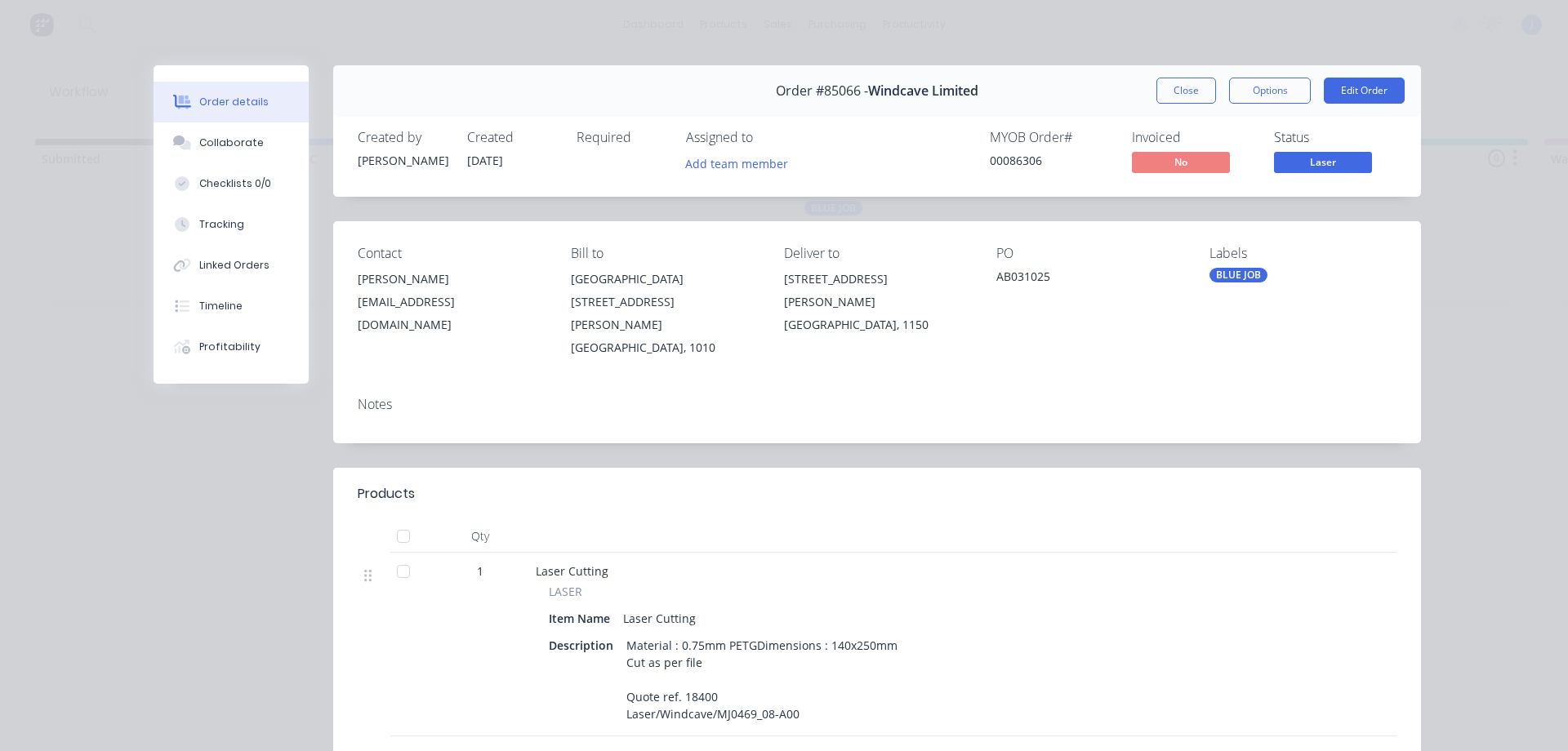
click at [721, 150] on div "Assigned to Add team member" at bounding box center [767, 153] width 163 height 47
click at [718, 165] on button "Add team member" at bounding box center [737, 162] width 120 height 22
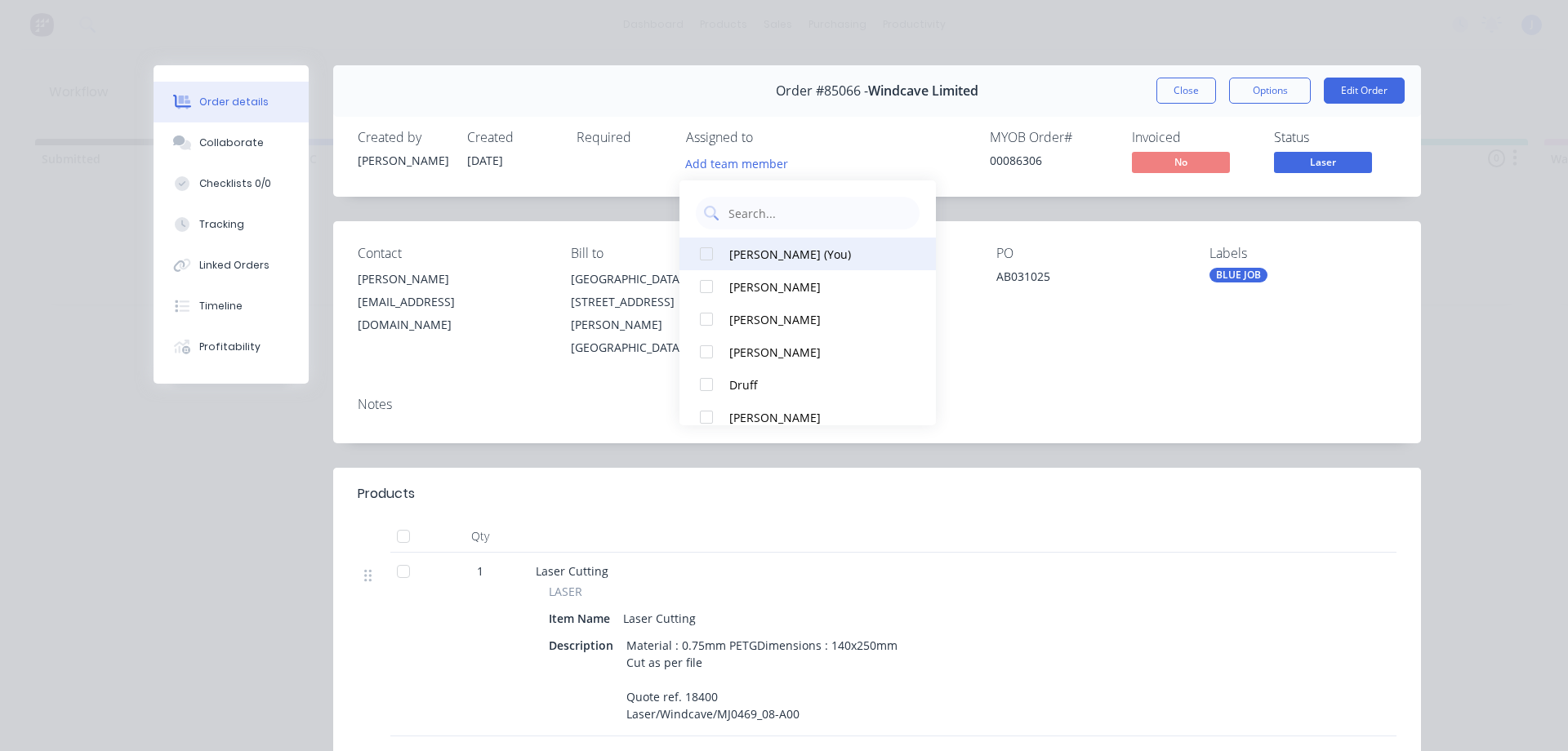
click at [774, 244] on button "[PERSON_NAME] (You)" at bounding box center [808, 253] width 256 height 33
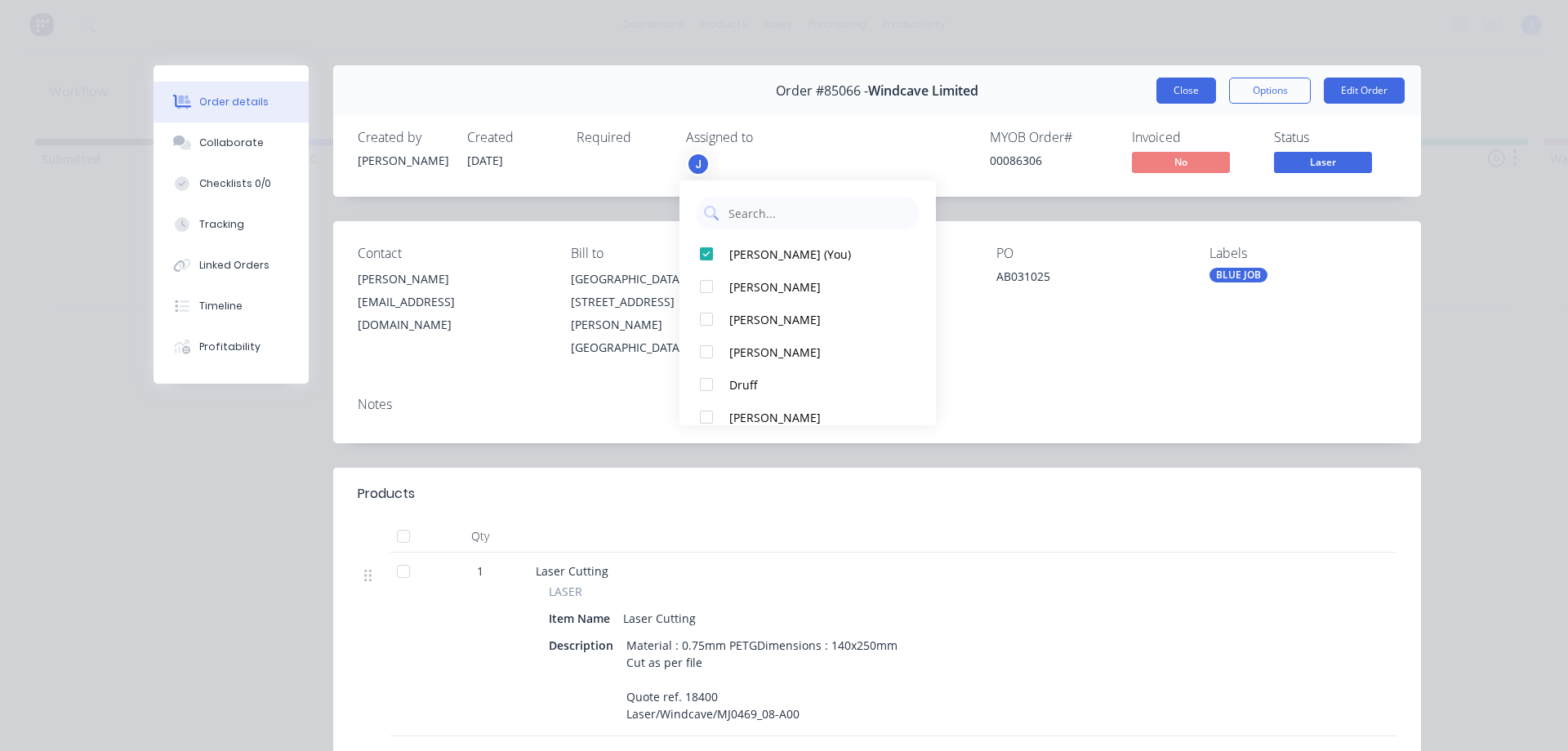
click at [1179, 95] on button "Close" at bounding box center [1186, 90] width 60 height 26
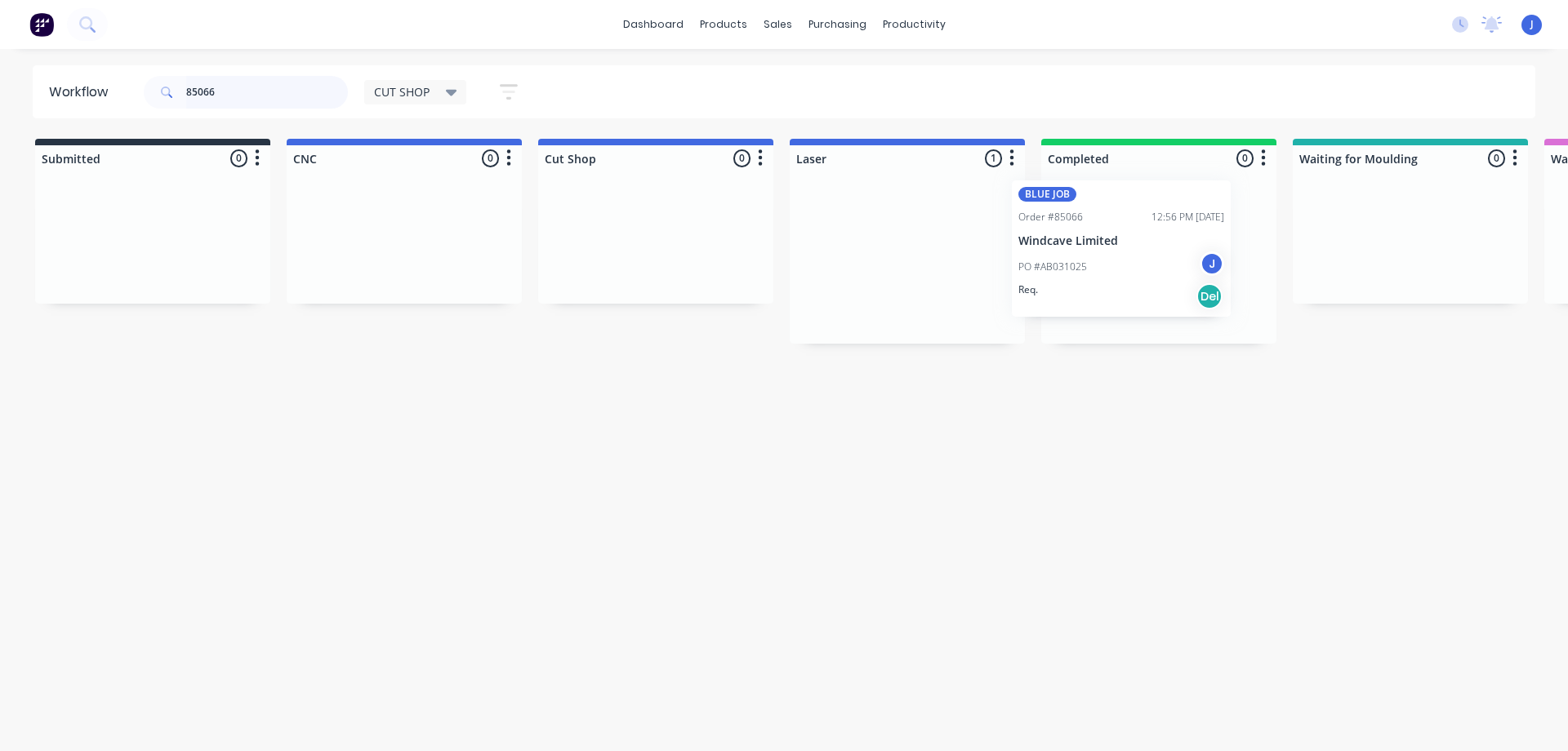
drag, startPoint x: 911, startPoint y: 284, endPoint x: 1137, endPoint y: 268, distance: 226.6
drag, startPoint x: 262, startPoint y: 92, endPoint x: 6, endPoint y: 114, distance: 256.9
click at [6, 114] on div "Workflow 85066 CUT SHOP Save new view None edit CUT SHOP (Default) edit DISPATC…" at bounding box center [784, 91] width 1568 height 53
type input "85012"
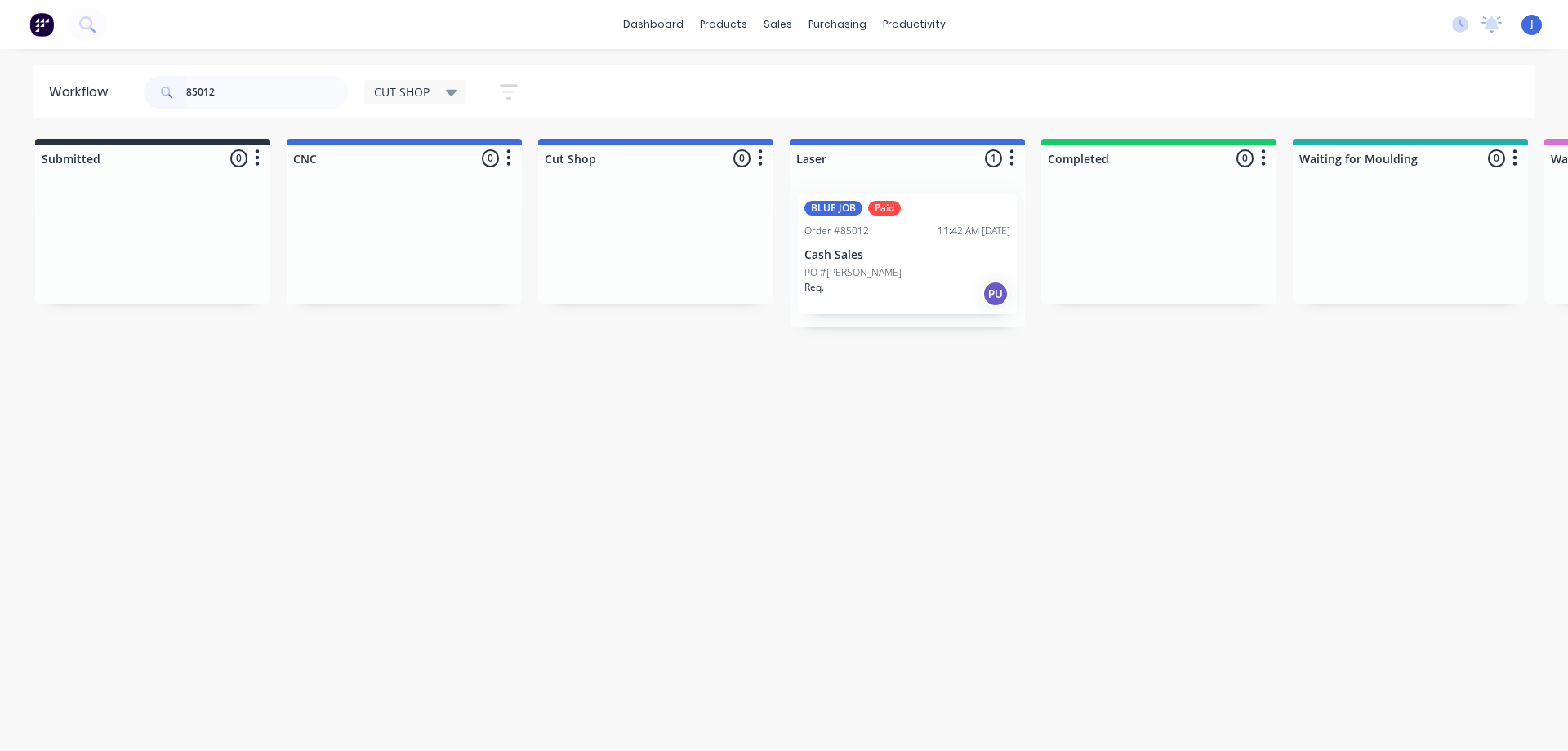
click at [864, 280] on div "Req. PU" at bounding box center [908, 293] width 206 height 28
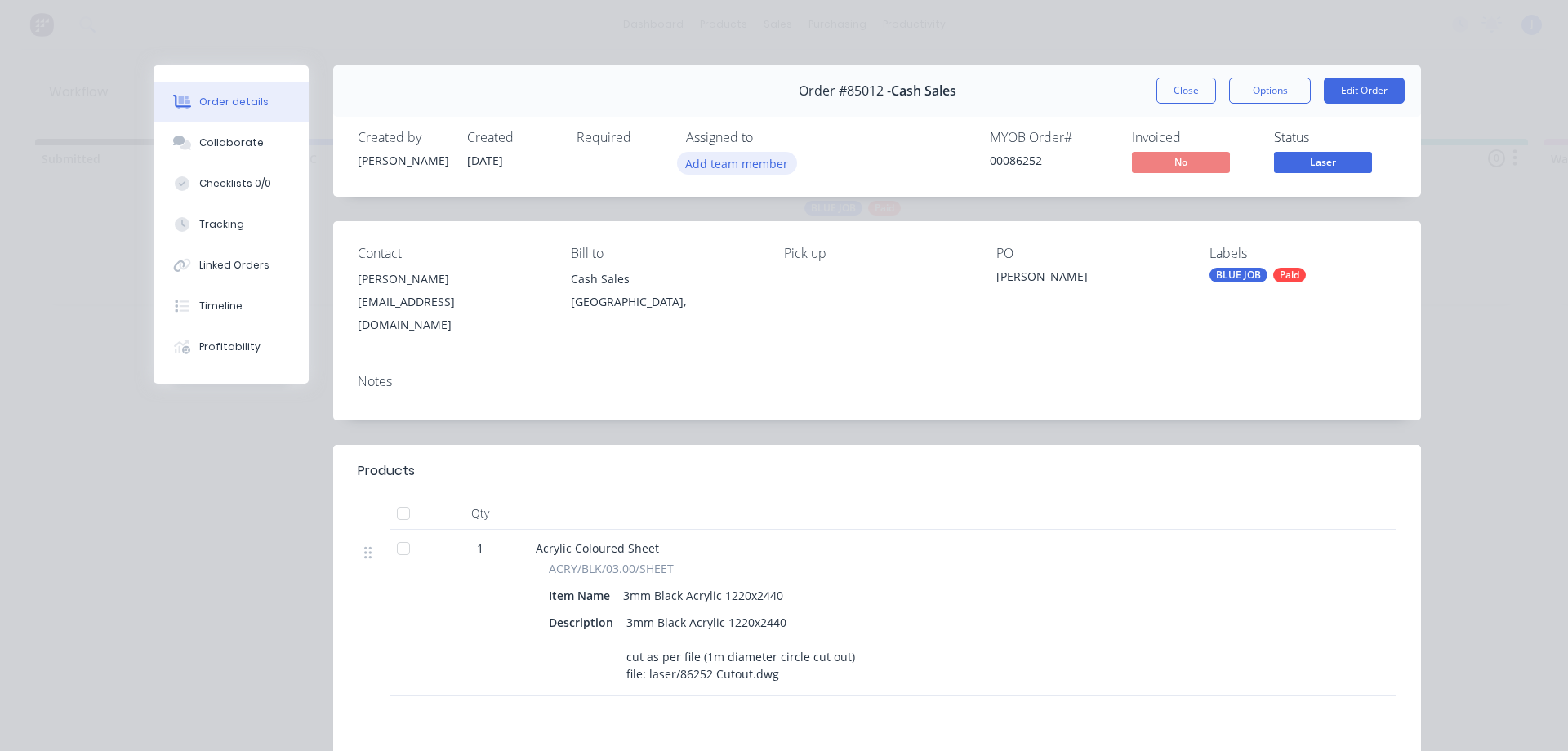
click at [710, 156] on button "Add team member" at bounding box center [737, 162] width 120 height 22
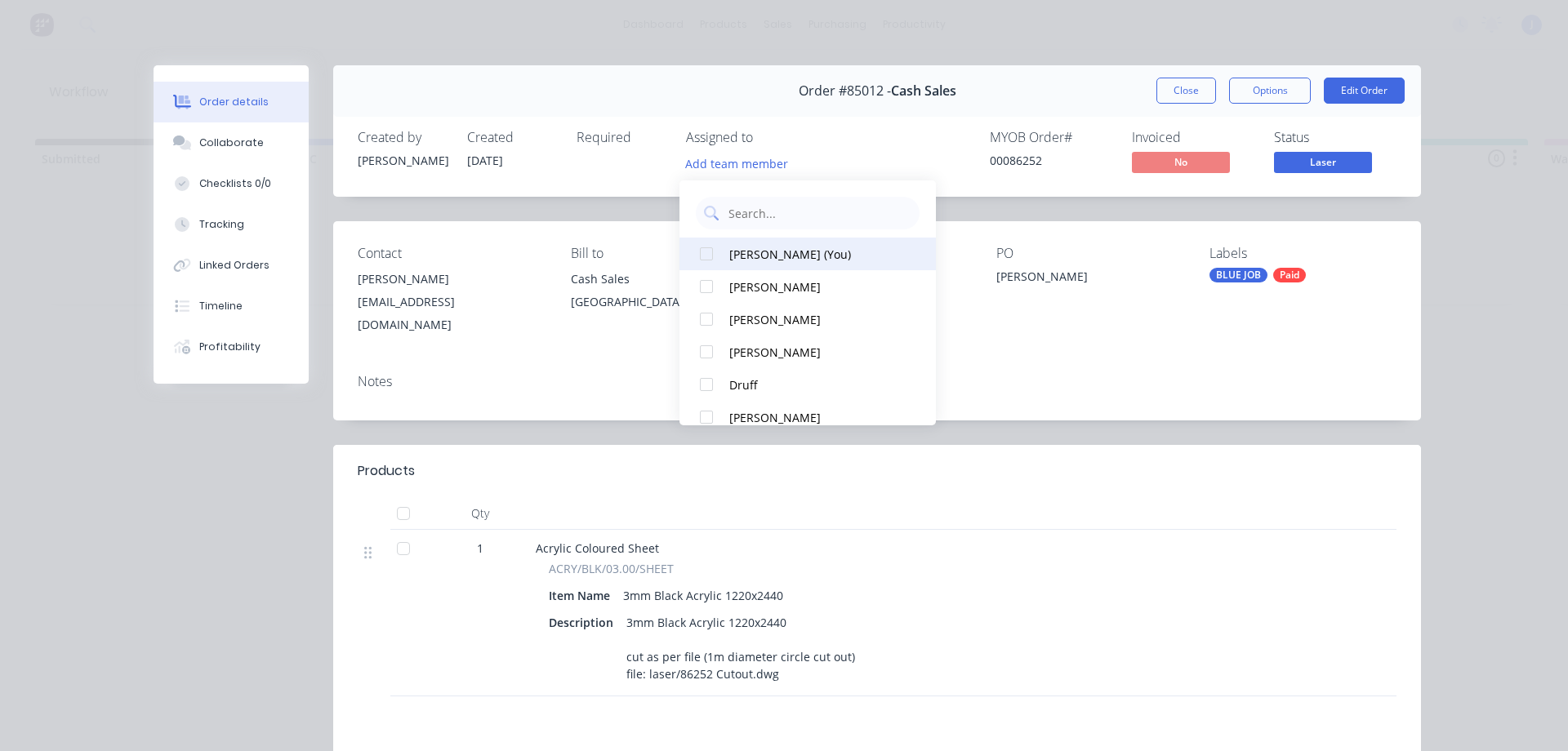
click at [766, 260] on div "[PERSON_NAME] (You)" at bounding box center [815, 254] width 172 height 17
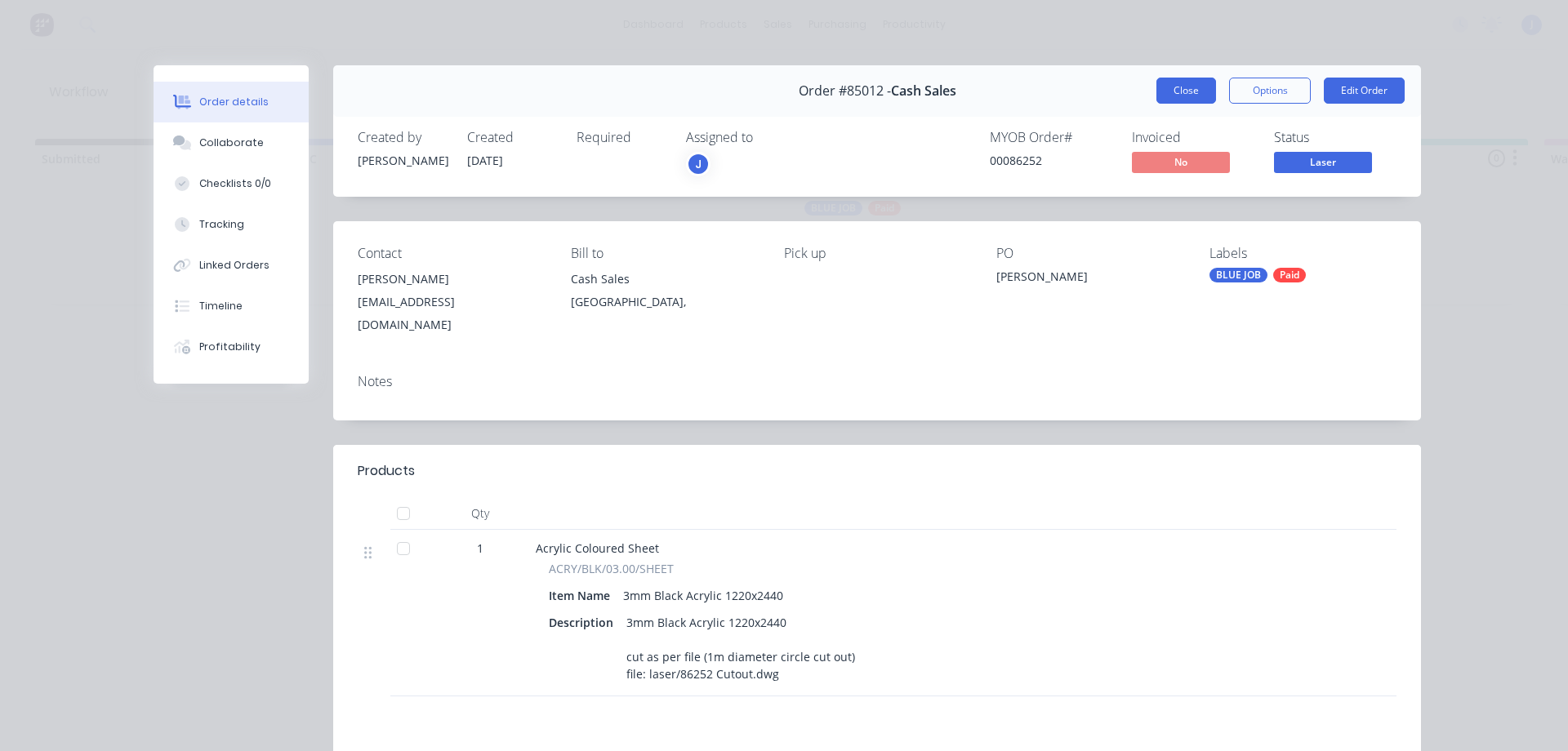
click at [1174, 87] on button "Close" at bounding box center [1186, 90] width 60 height 26
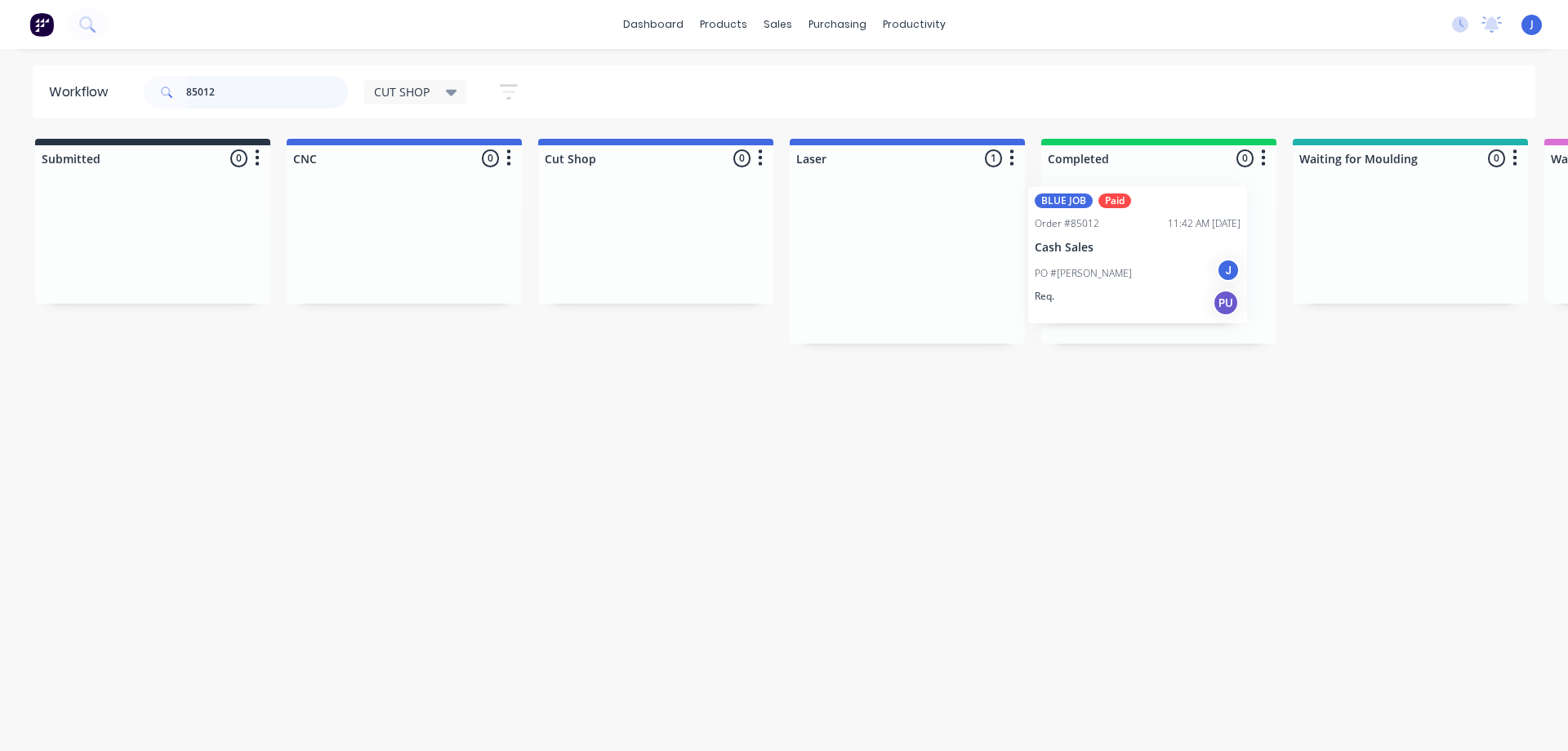
drag, startPoint x: 903, startPoint y: 253, endPoint x: 1140, endPoint y: 244, distance: 237.2
